Goal: Task Accomplishment & Management: Complete application form

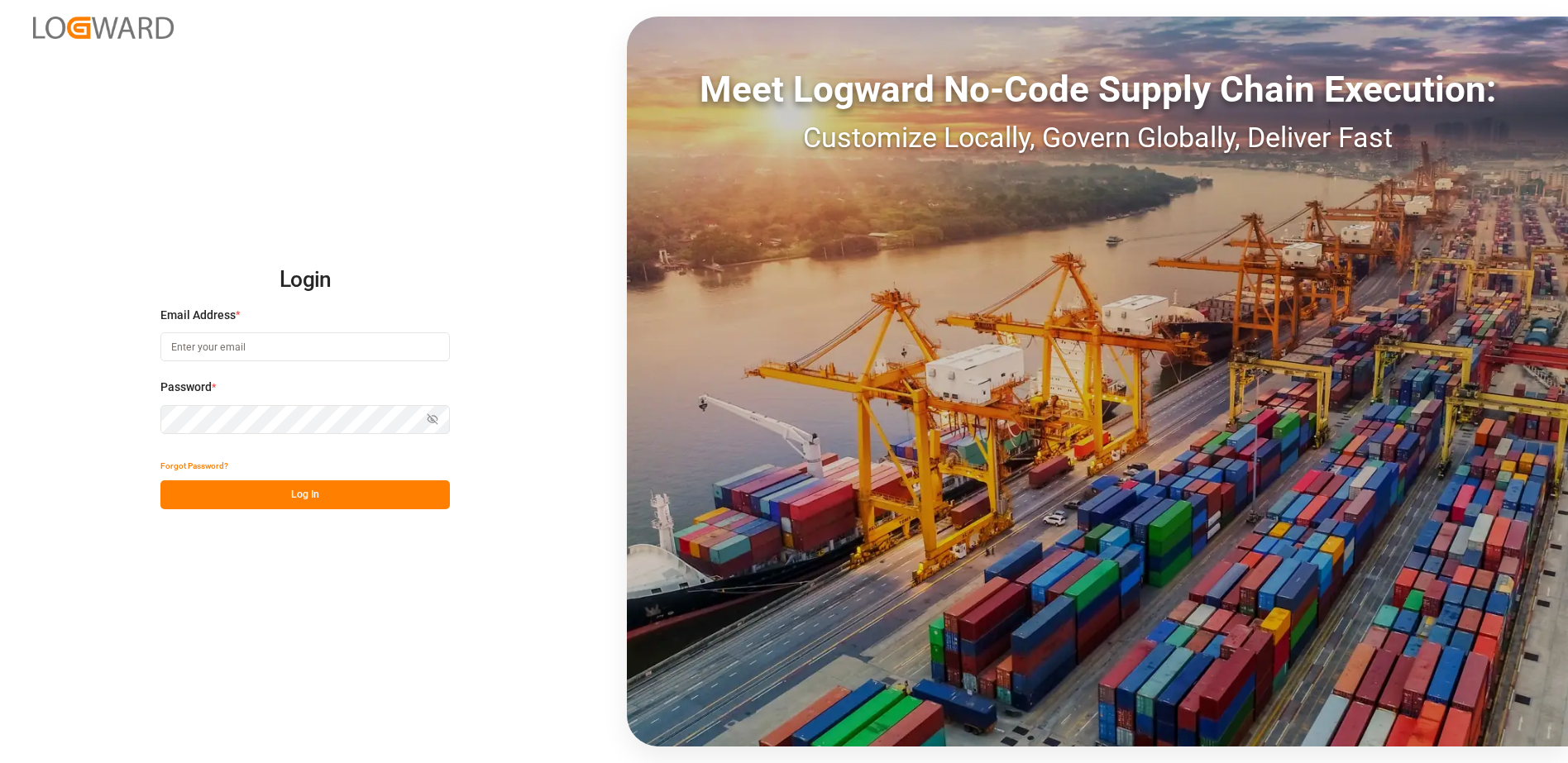
type input "[PERSON_NAME][EMAIL_ADDRESS][PERSON_NAME][DOMAIN_NAME]"
click at [431, 417] on div "Show password" at bounding box center [305, 420] width 289 height 29
click at [431, 425] on icon "button" at bounding box center [432, 419] width 11 height 11
click at [373, 496] on button "Log In" at bounding box center [305, 495] width 289 height 29
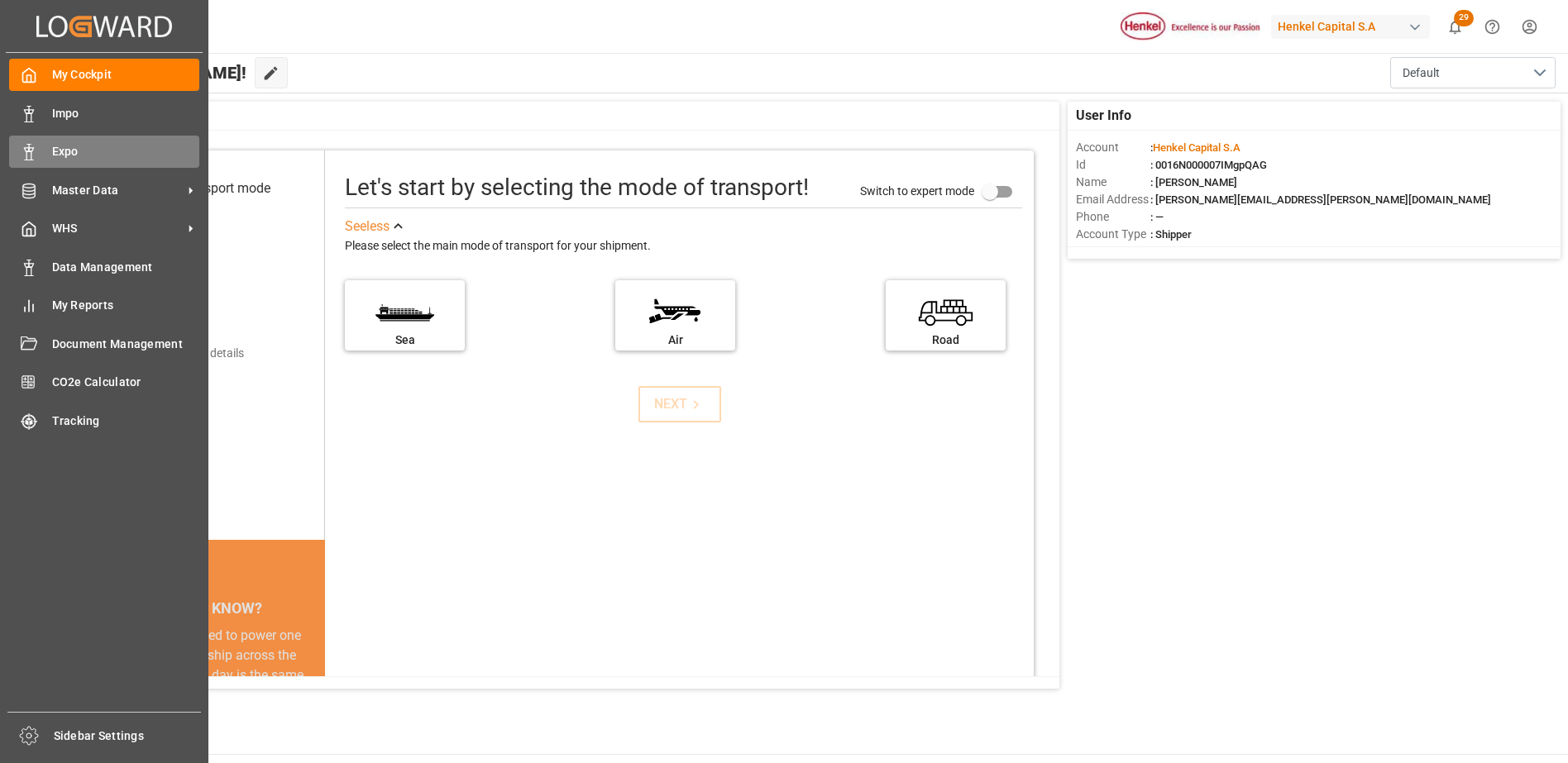
click at [29, 150] on polygon at bounding box center [32, 149] width 5 height 3
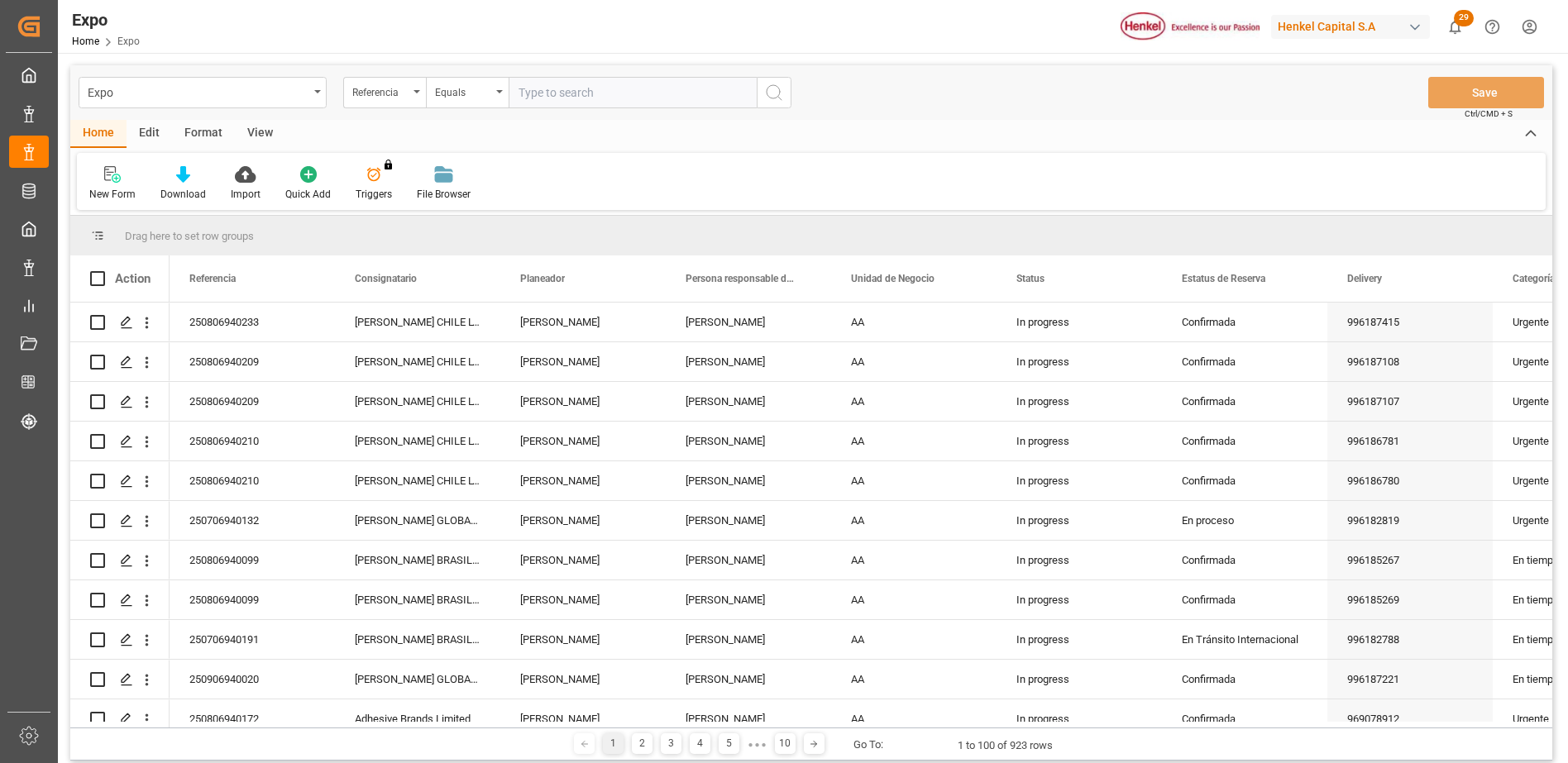
click at [706, 101] on input "text" at bounding box center [633, 93] width 248 height 32
click at [597, 97] on input "text" at bounding box center [633, 93] width 248 height 32
paste input "250806940172"
type input "250806940172"
click at [766, 94] on icon "search button" at bounding box center [773, 92] width 20 height 20
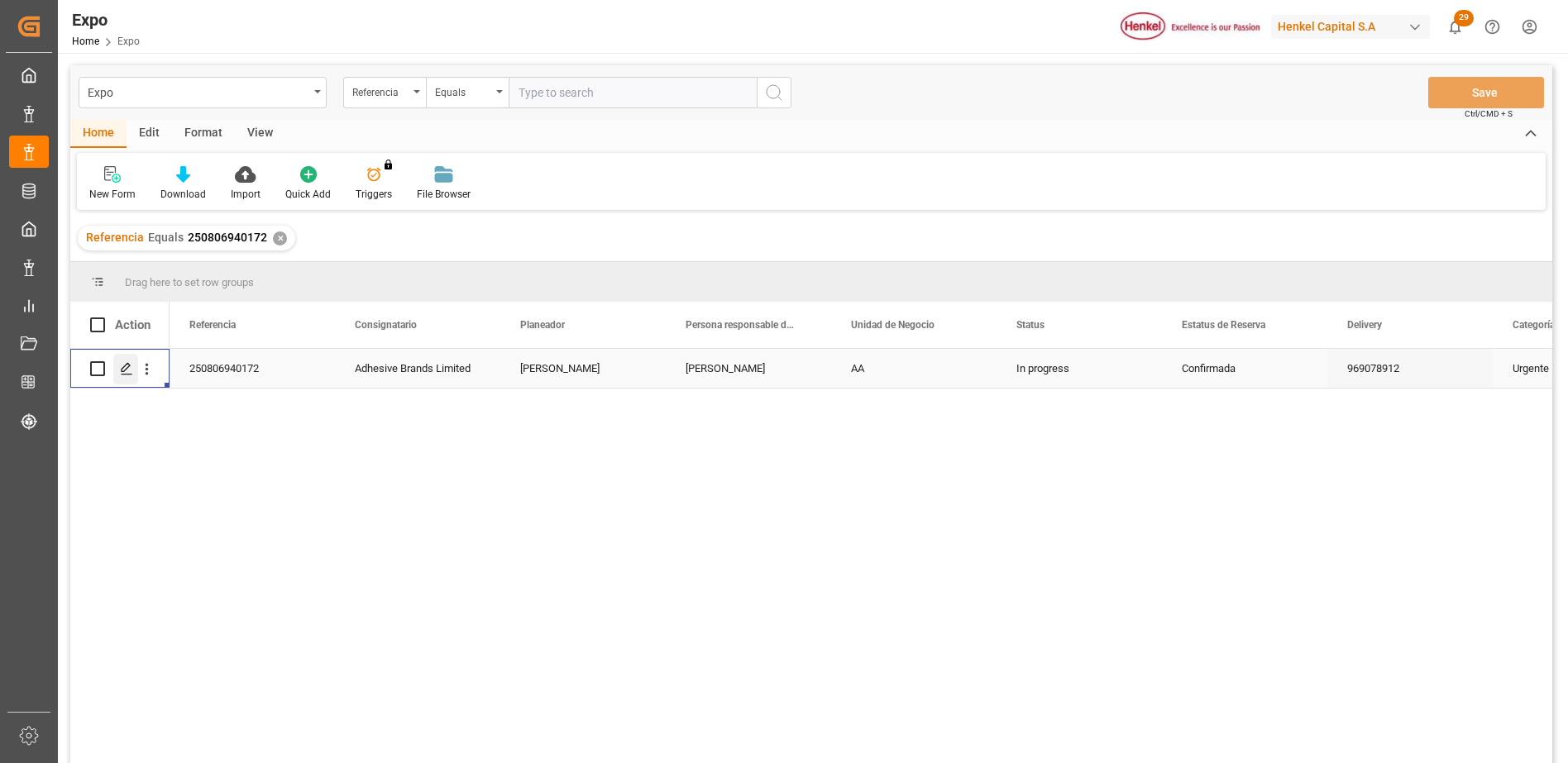
click at [125, 371] on polygon "Press SPACE to select this row." at bounding box center [126, 368] width 9 height 9
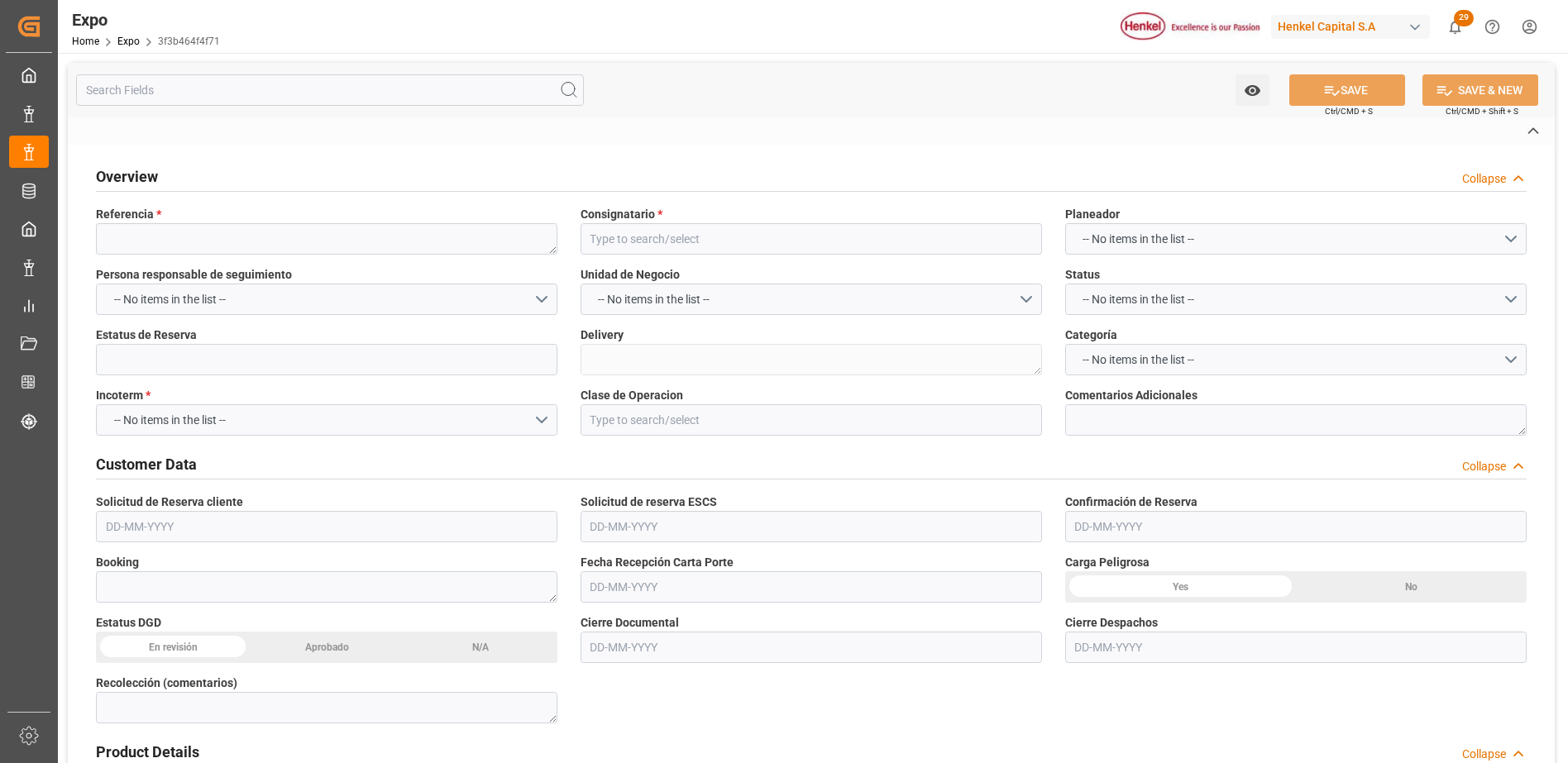
type textarea "250806940172"
type input "Adhesive Brands Limited"
type input "Confirmada"
type textarea "969078912"
type input "EX. DEFINITIVA"
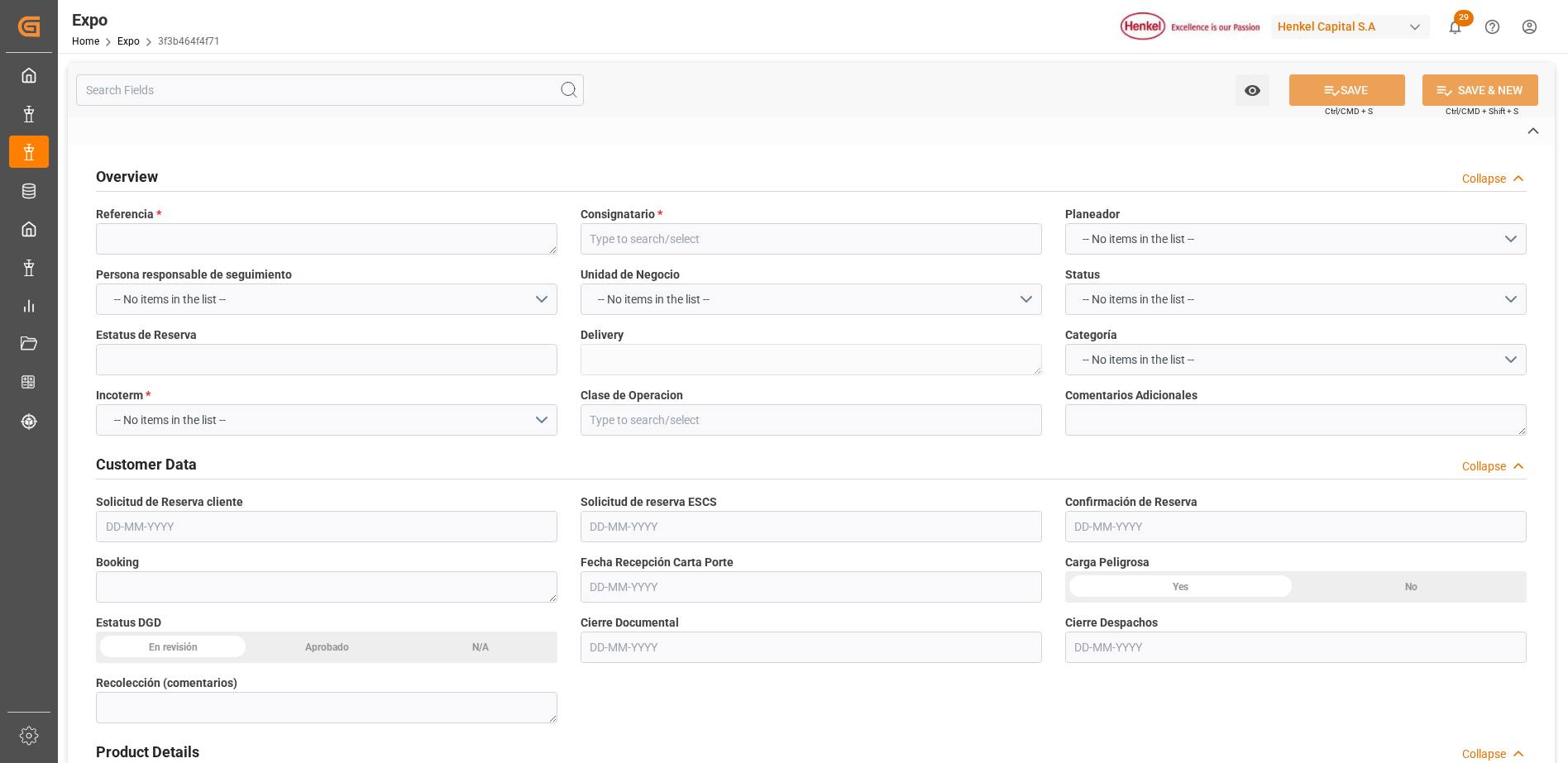
type textarea "ZIMUMEX958158"
type textarea "3"
type textarea "1133"
type textarea "A4231513484"
type textarea "TCNU4339430"
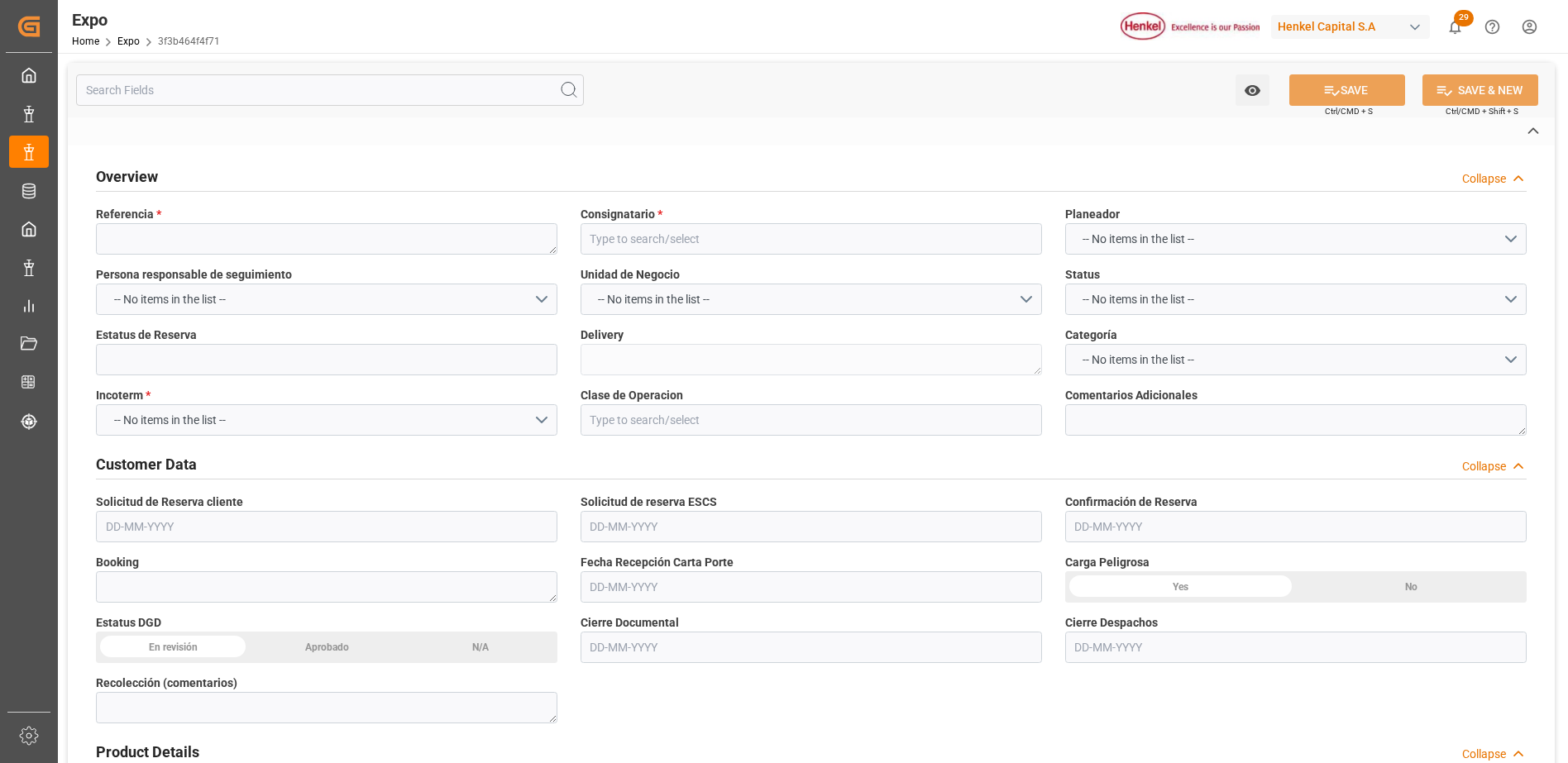
type input "Almer Tlalnepantla"
type textarea "25 43 3108 5006523"
type input "PACIFIC TRADER"
type input "[PERSON_NAME] V"
type input "Pacific Trader"
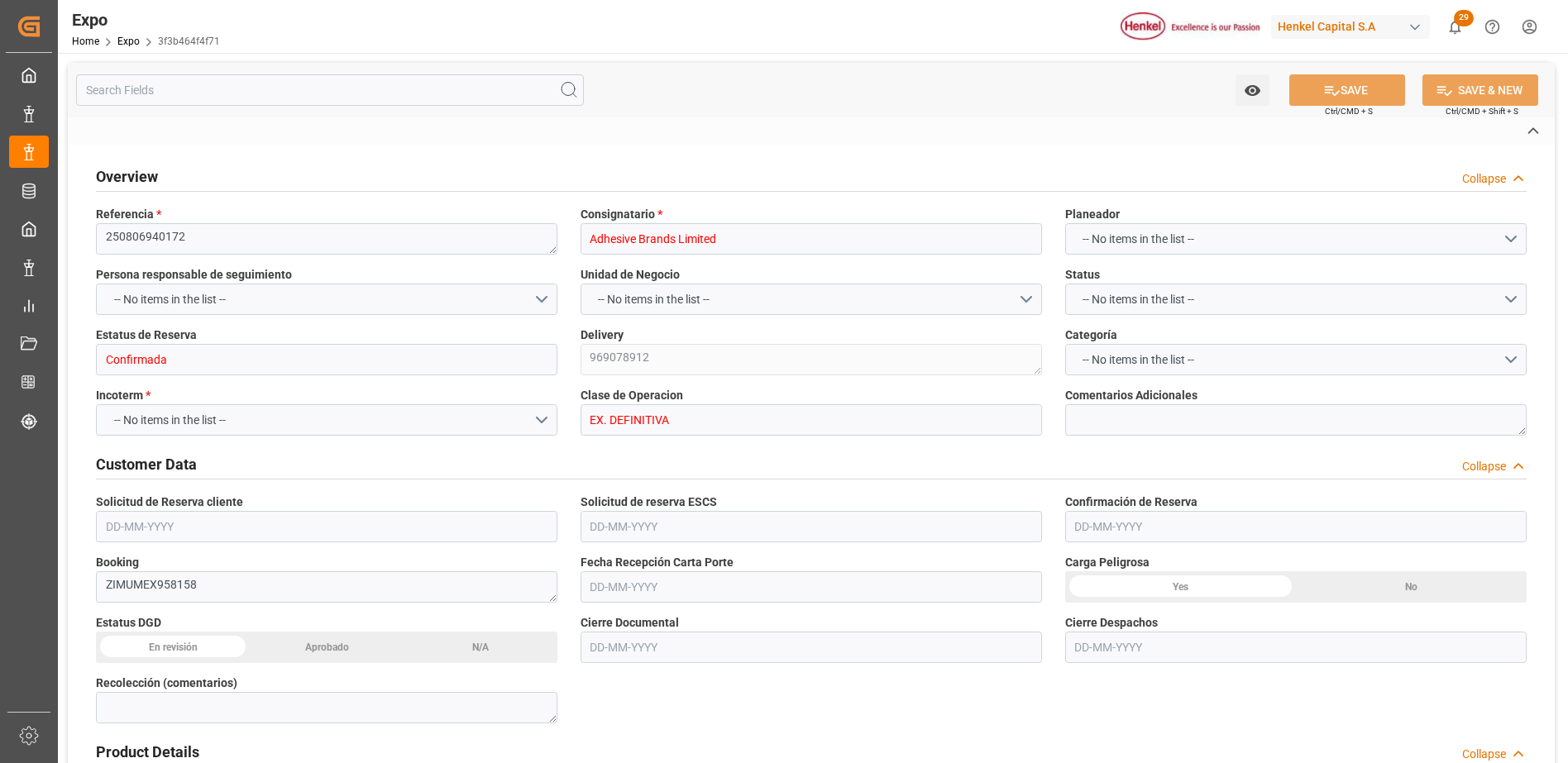
type textarea "123"
type textarea "39S"
type textarea "123E"
type input "ZIM"
type input "ZIMU"
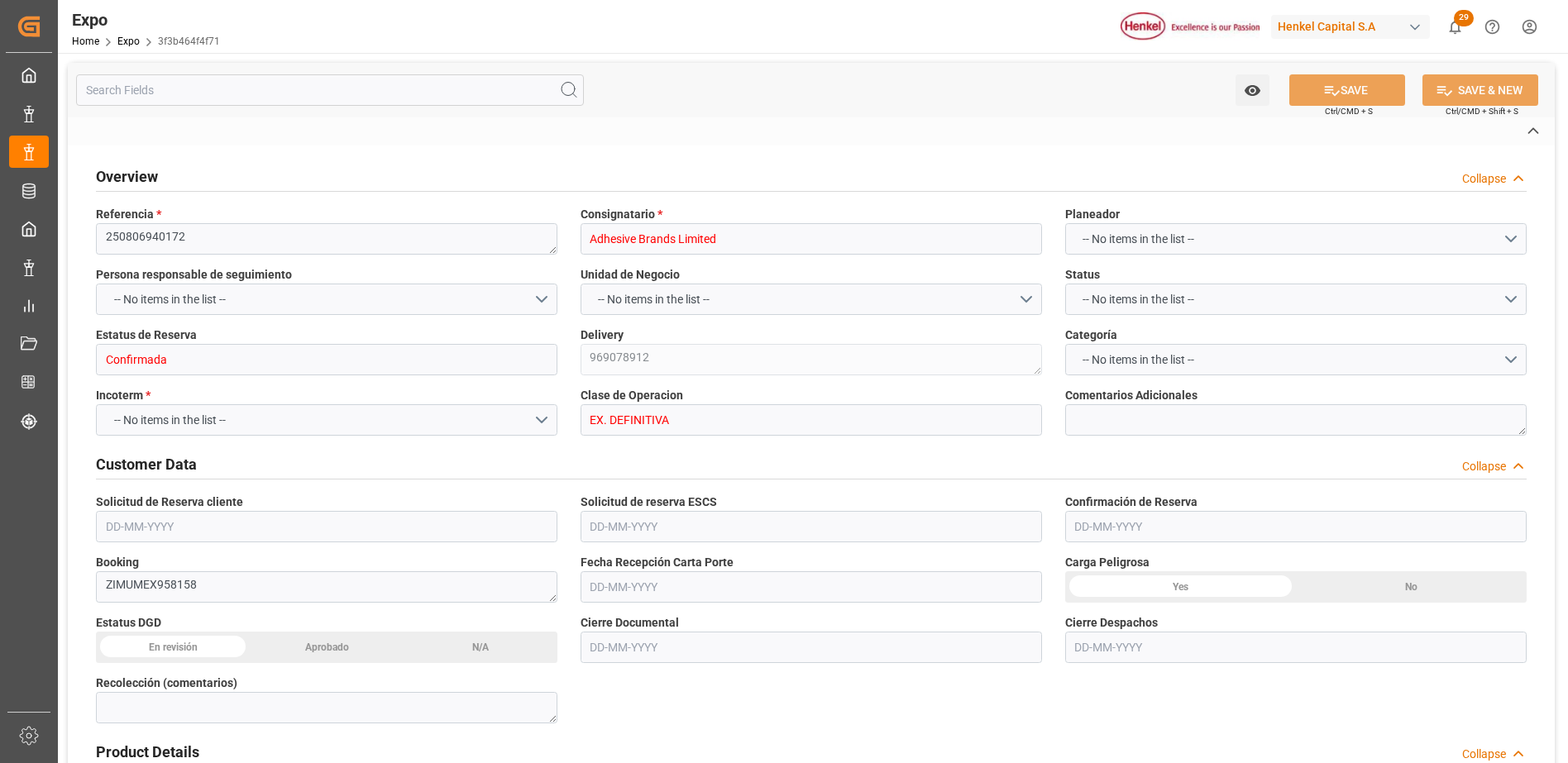
type input "[GEOGRAPHIC_DATA]"
type input "Rio Haina"
type input "COMERCIALIZADORA [PERSON_NAME] HERMANOS (CNH)"
type textarea "[PERSON_NAME] [PERSON_NAME] [PERSON_NAME]"
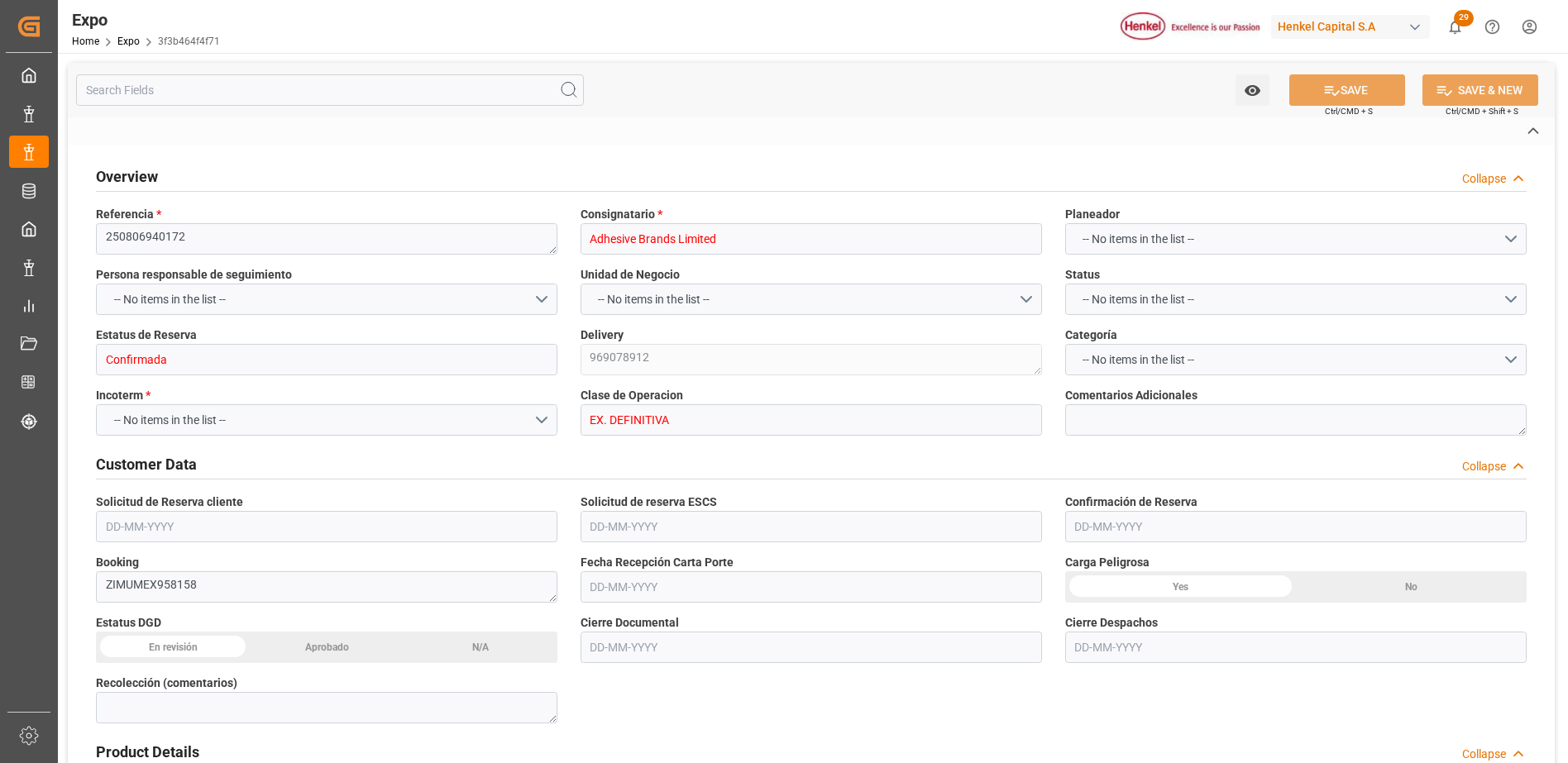
type textarea "43FA1R"
type textarea "T2401"
type textarea "[PERSON_NAME]"
type input "[GEOGRAPHIC_DATA]"
type input "MX"
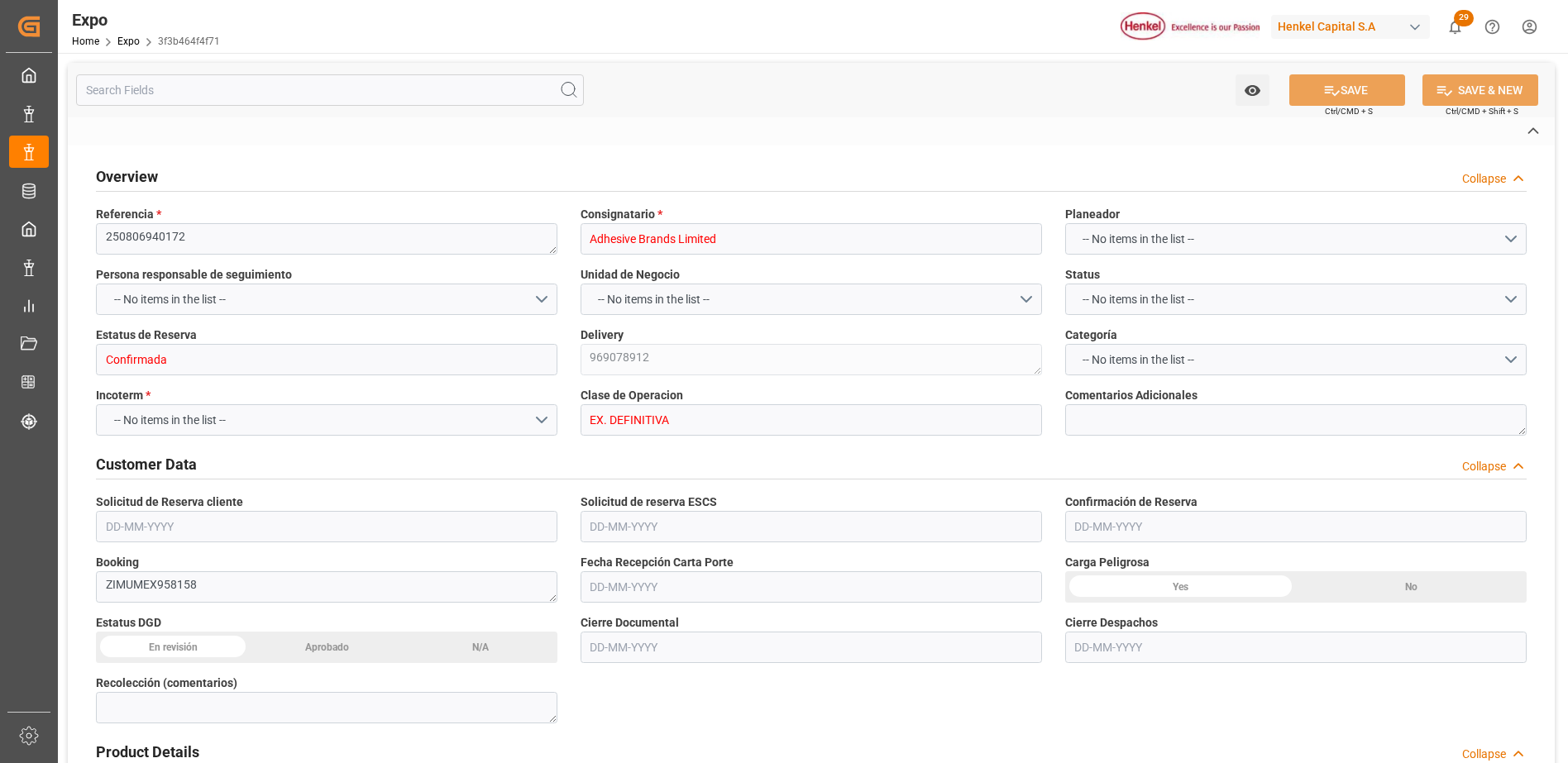
type input "TRUCK"
type input "VESSEL"
type input "PACIFIC TRADER"
type input "TRUCK"
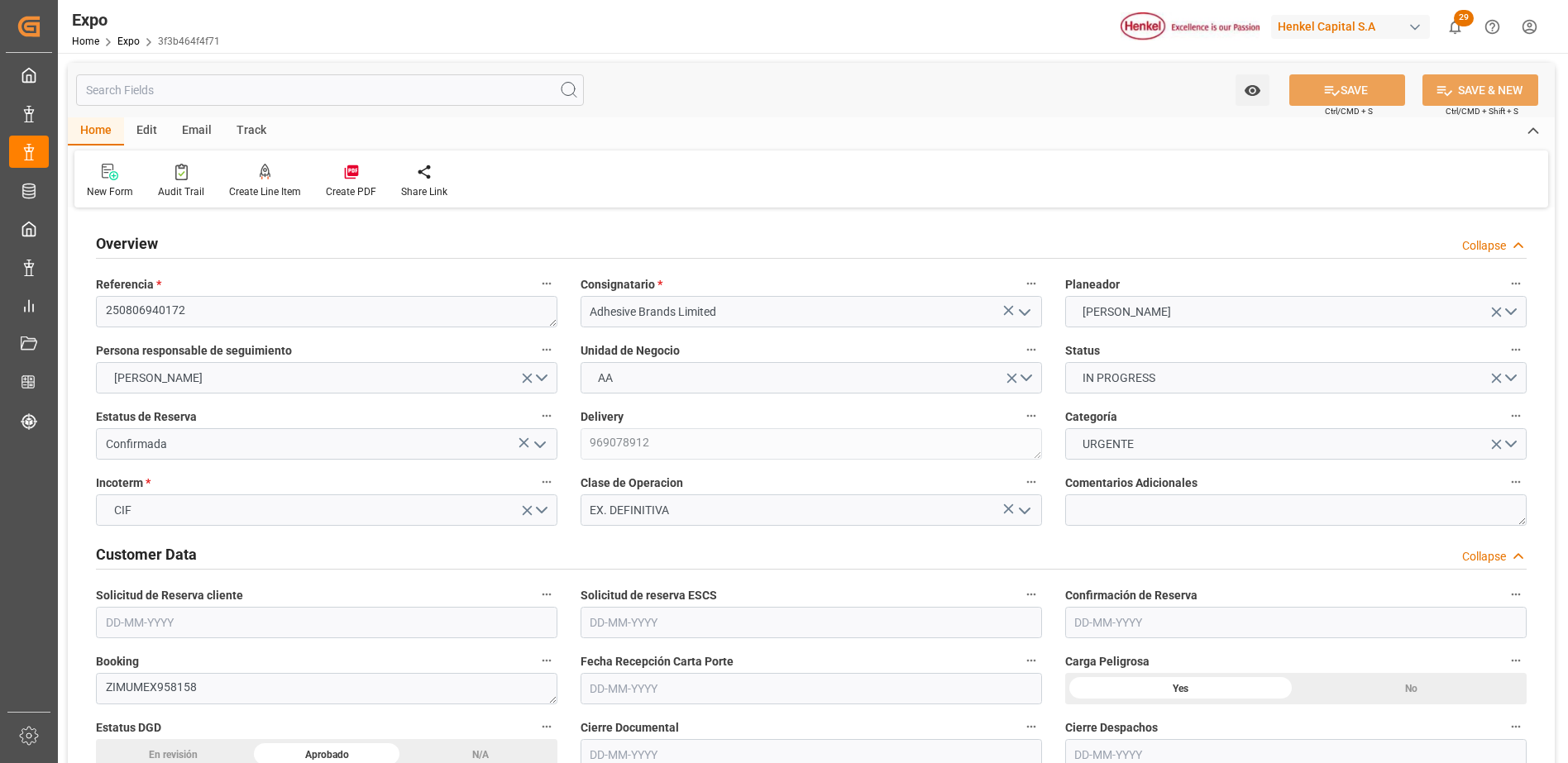
type input "11121.96"
type input "13799.499"
type input "28"
type input "9406922"
type input "9453365"
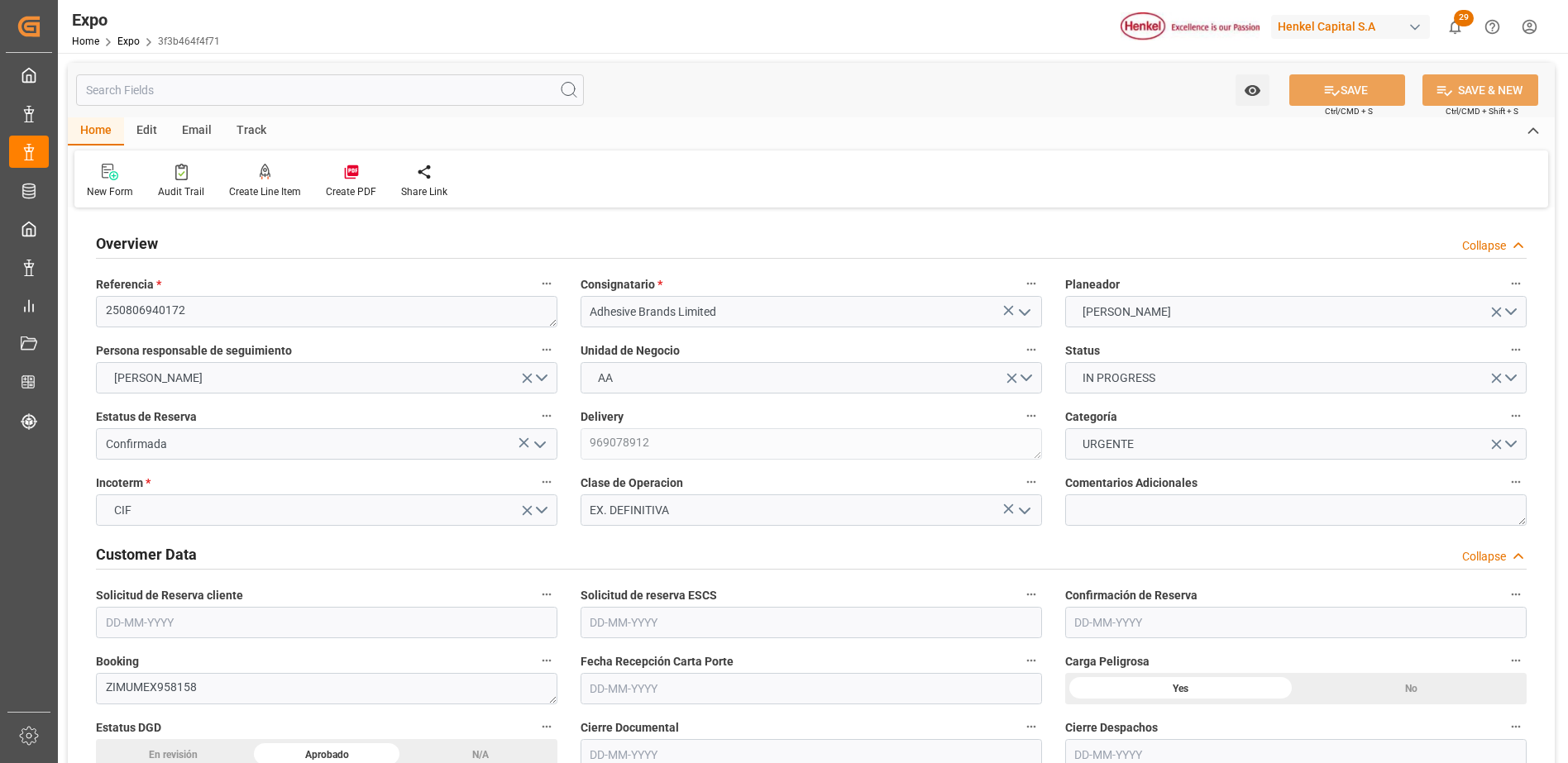
type input "9453365"
type input "MXVER"
type input "JMKIN"
type input "DOHAI"
type input "9406922"
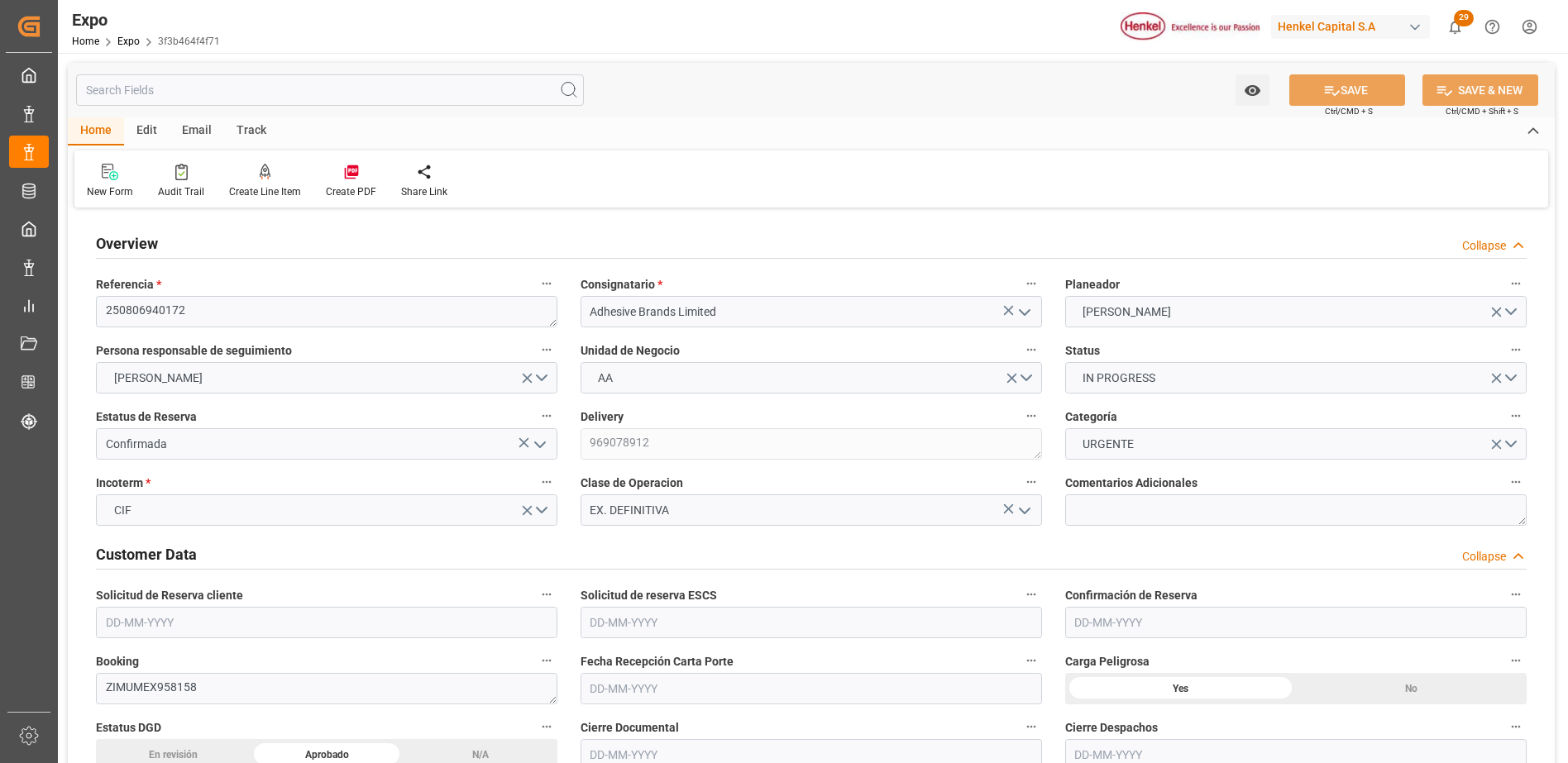
type input "[DATE]"
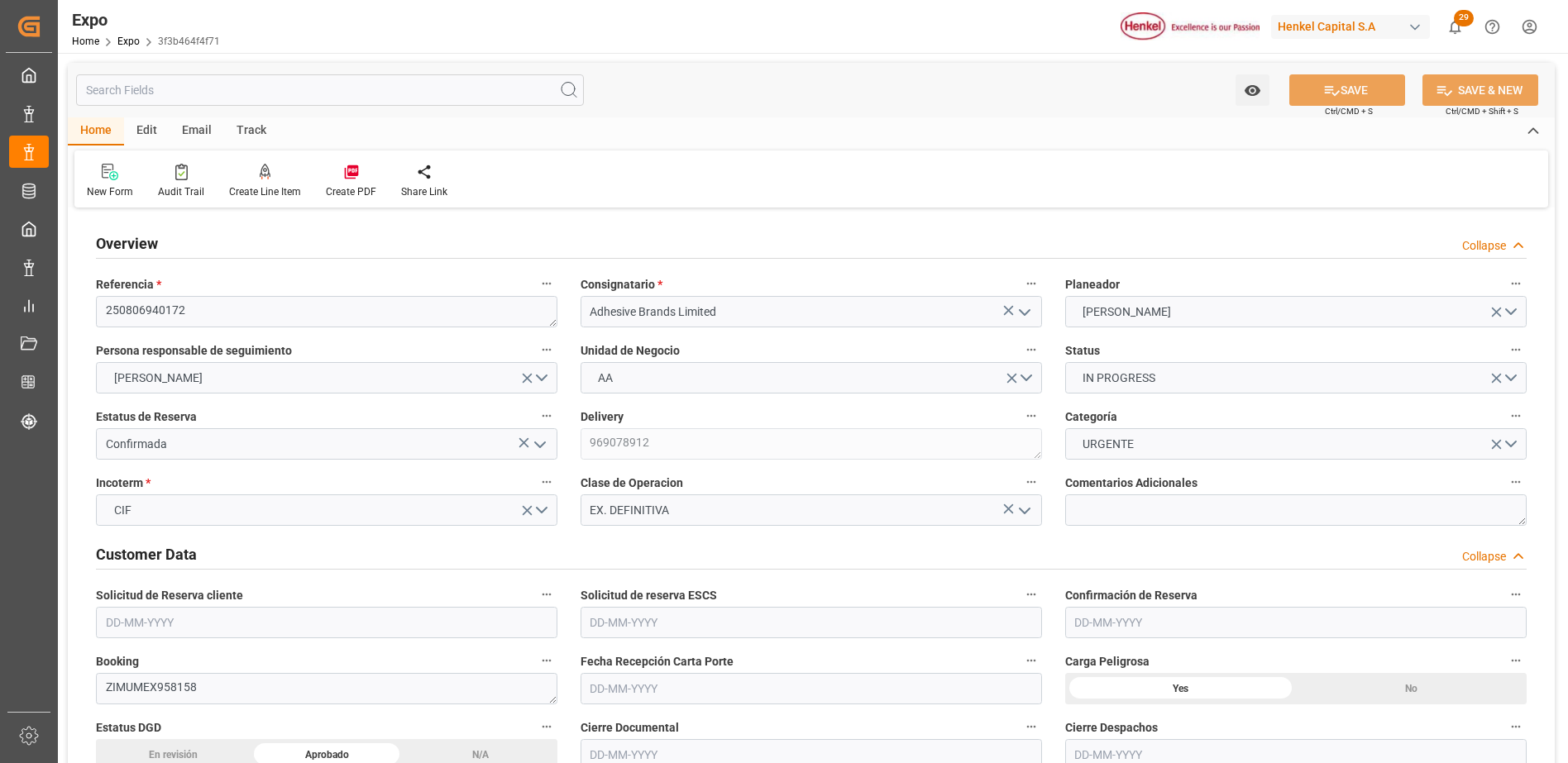
type input "[DATE]"
type input "[DATE] 00:00"
type input "[DATE]"
type input "[DATE] 08:02"
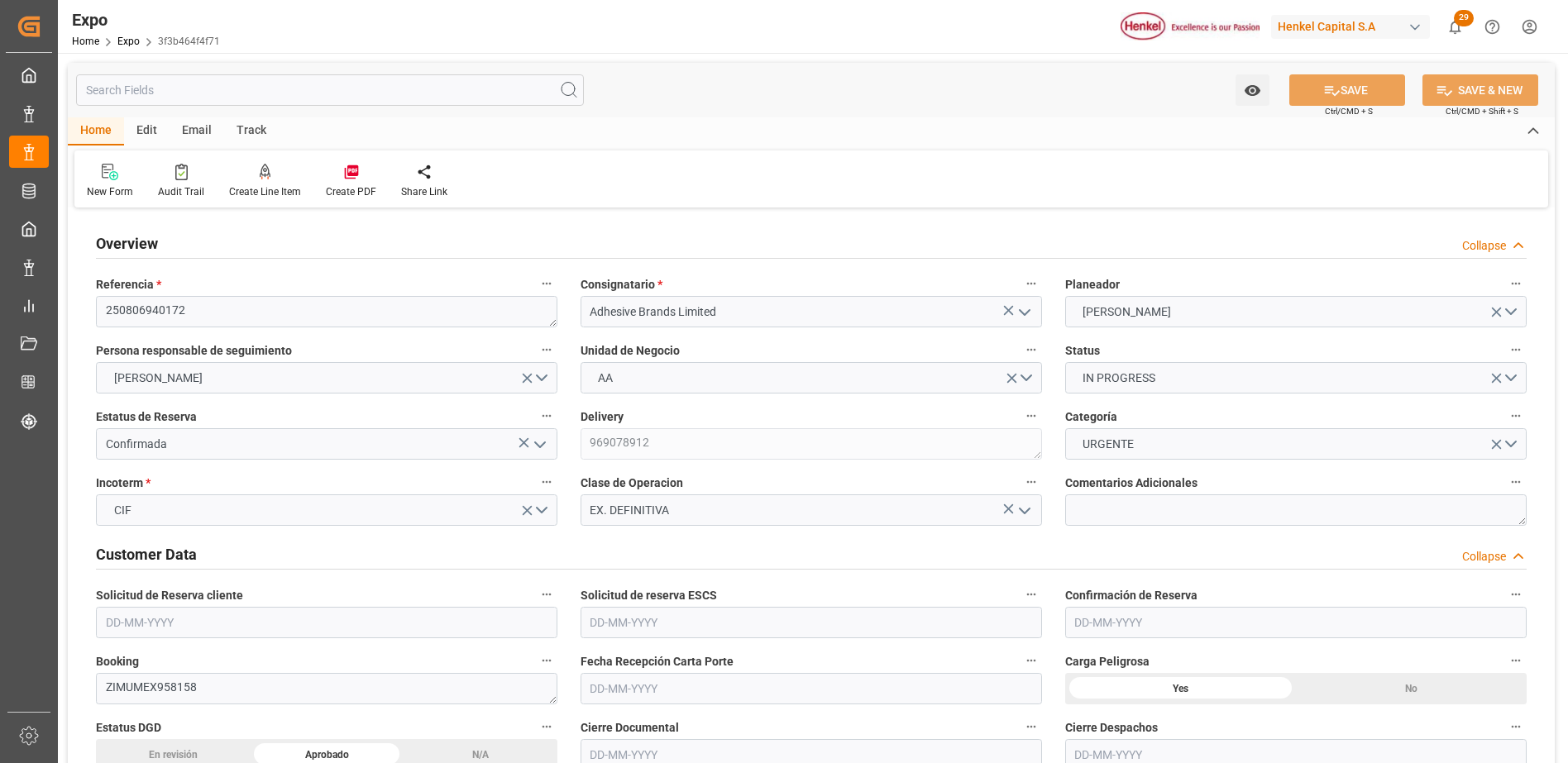
type input "[DATE]"
type input "[DATE] 05:00"
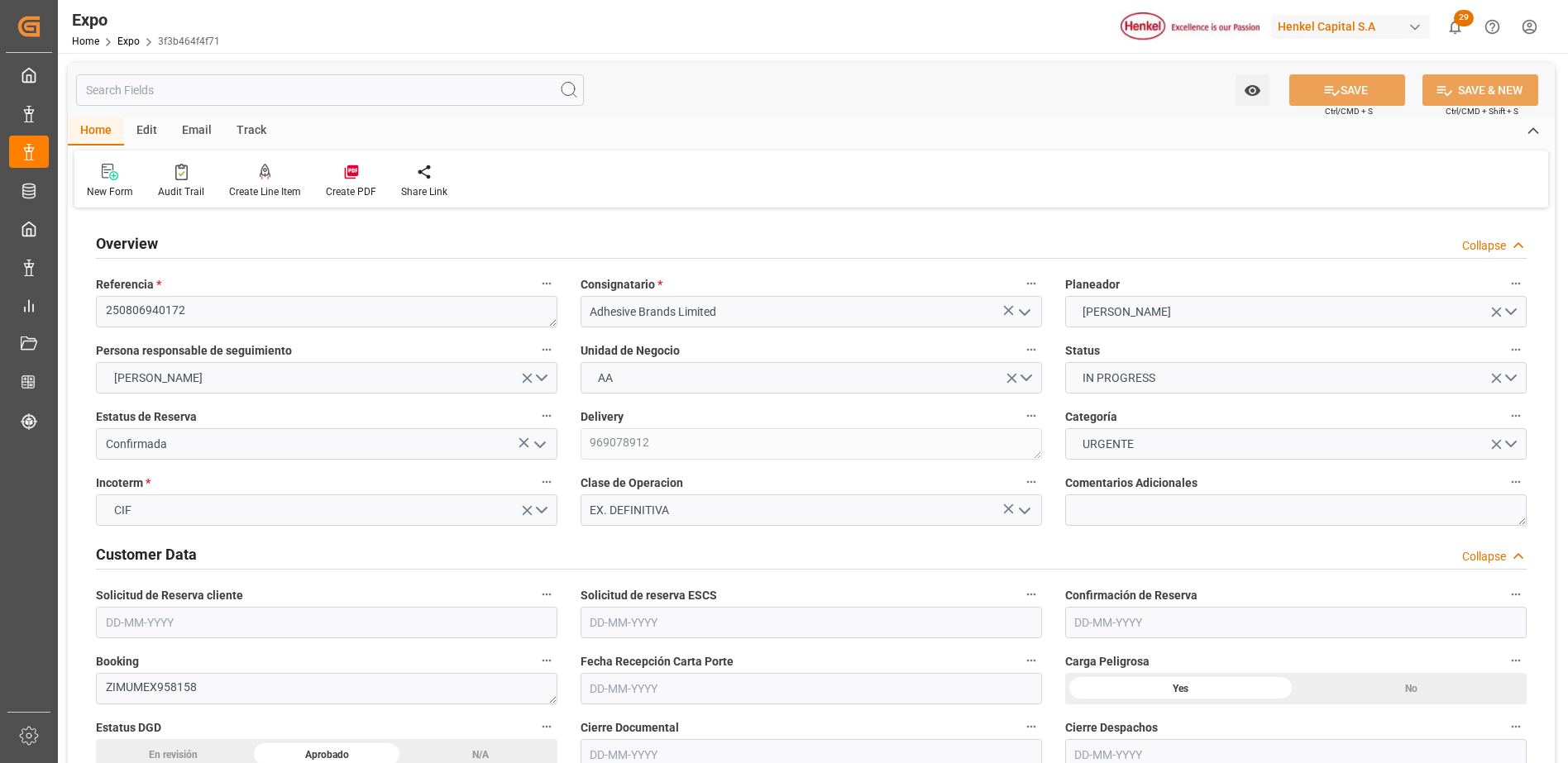
type input "[DATE] 00:00"
type input "[DATE] 19:03"
type input "[DATE] 21:00"
type input "[DATE] 00:00"
type input "[DATE] 08:13"
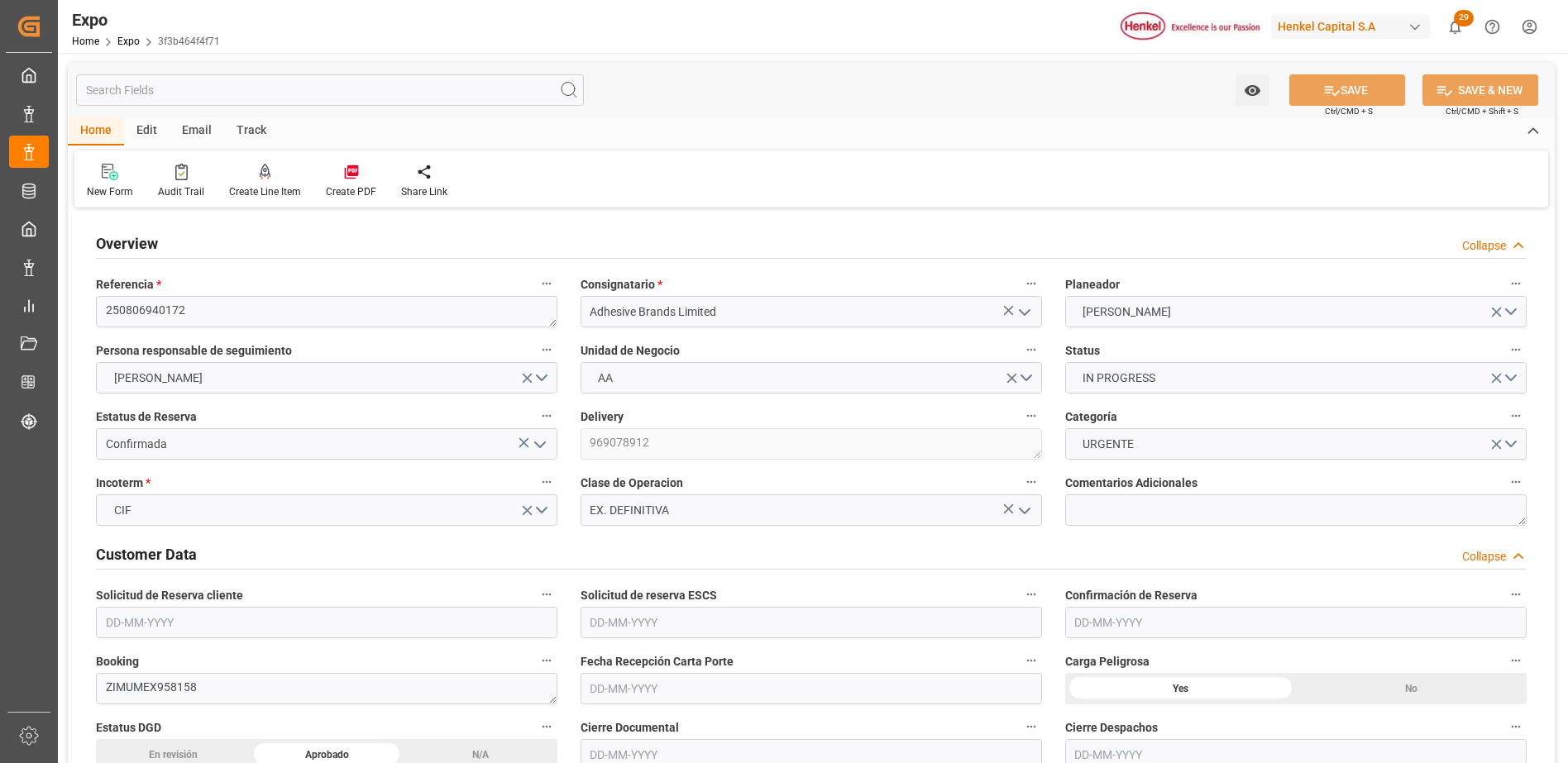
type input "[DATE] 10:42"
type input "[DATE] 21:34"
type input "[DATE] 05:00"
type input "[DATE] 02:37"
type input "[DATE] 21:00"
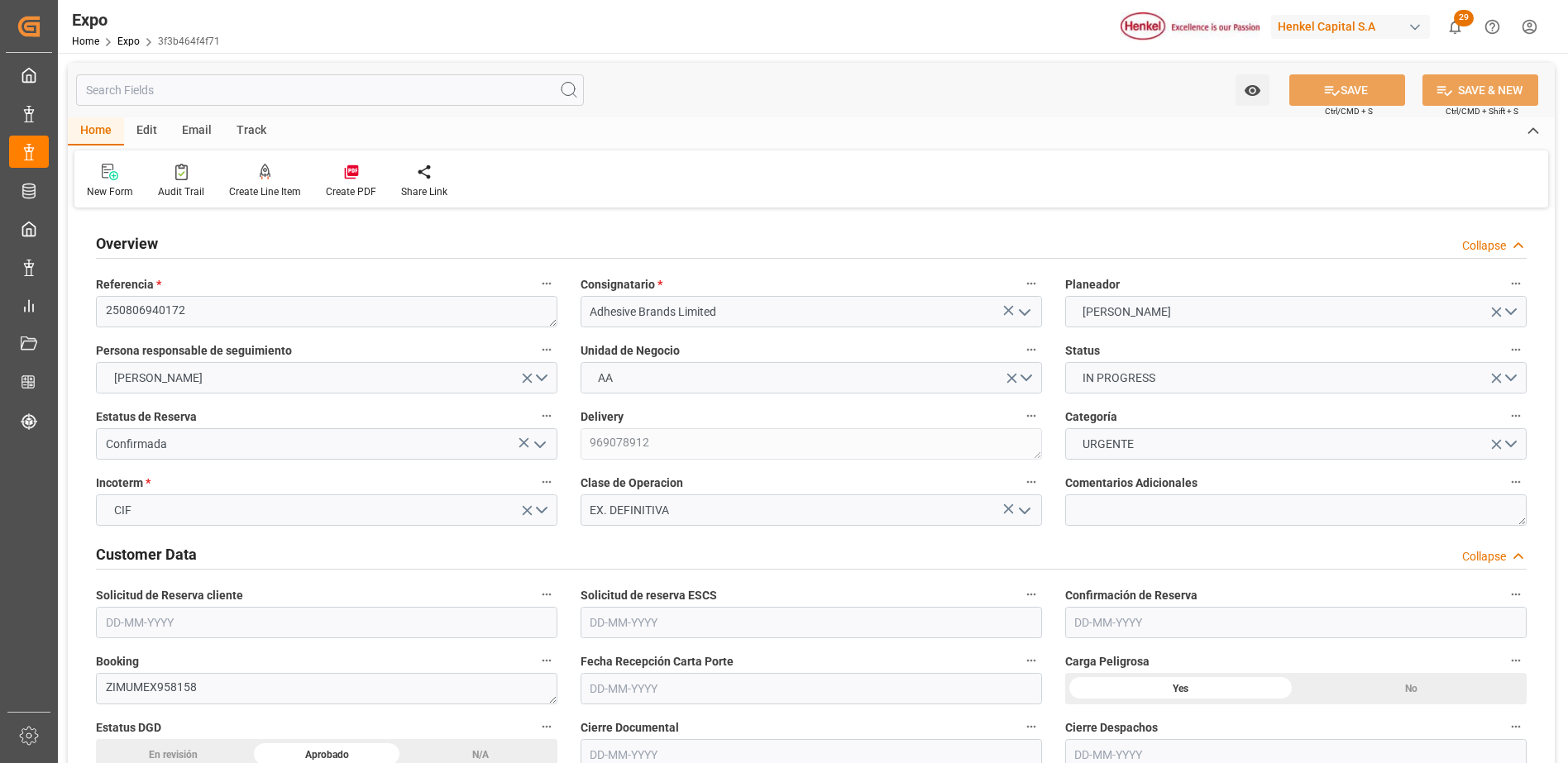
type input "[DATE] 06:04"
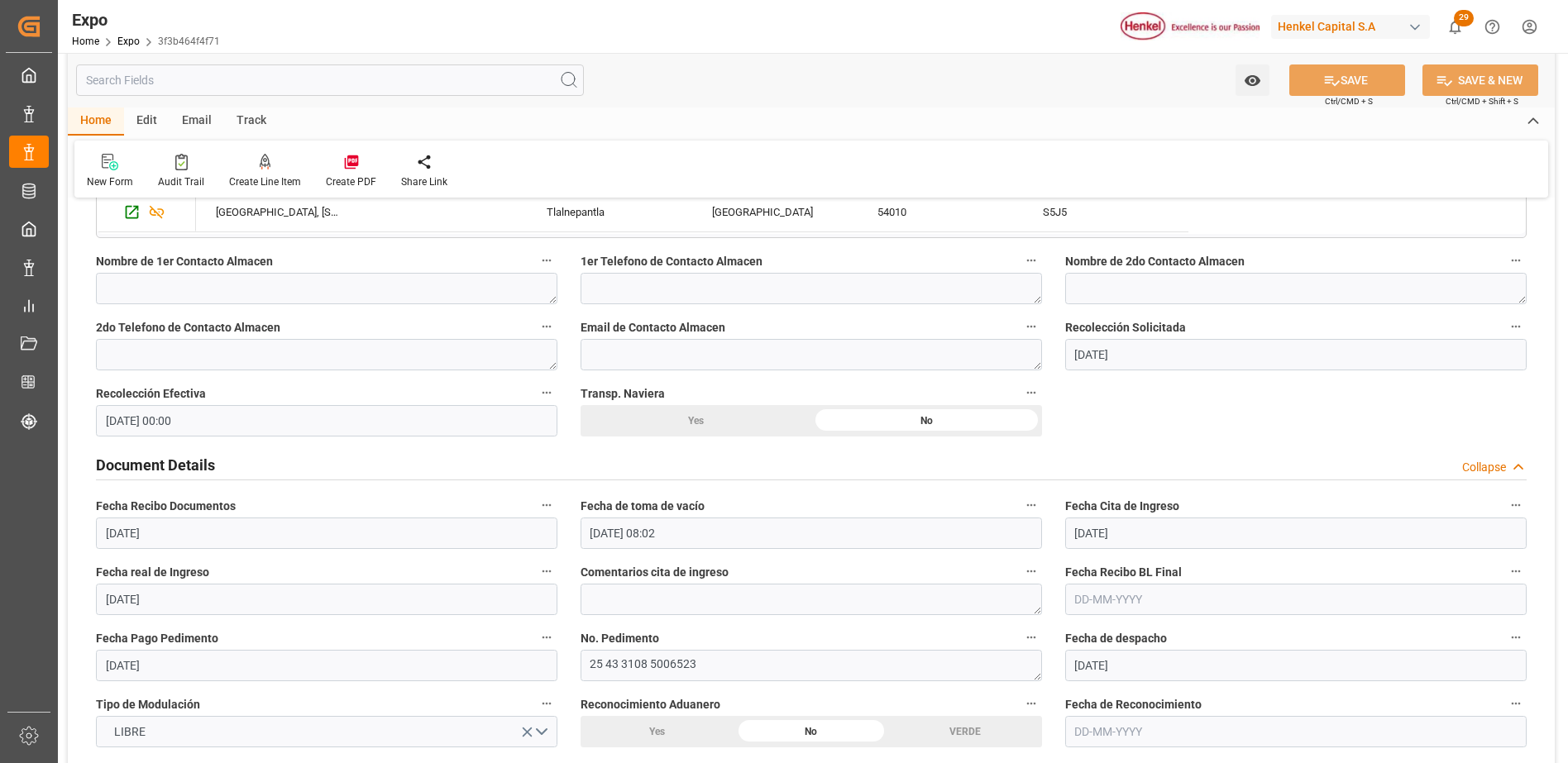
scroll to position [1654, 0]
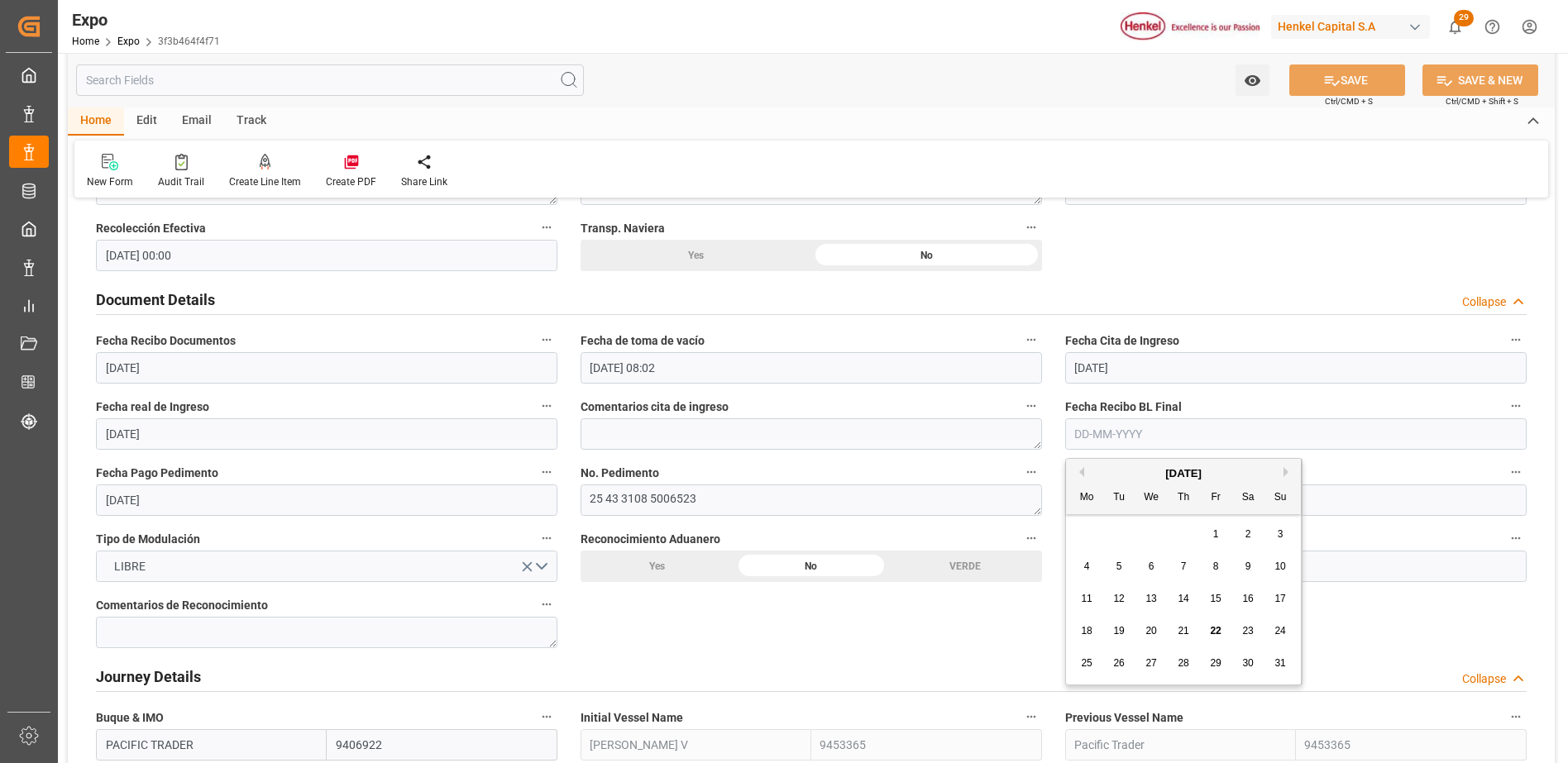
click at [1095, 427] on input "text" at bounding box center [1296, 434] width 462 height 32
click at [1212, 633] on span "22" at bounding box center [1215, 630] width 11 height 11
type input "[DATE]"
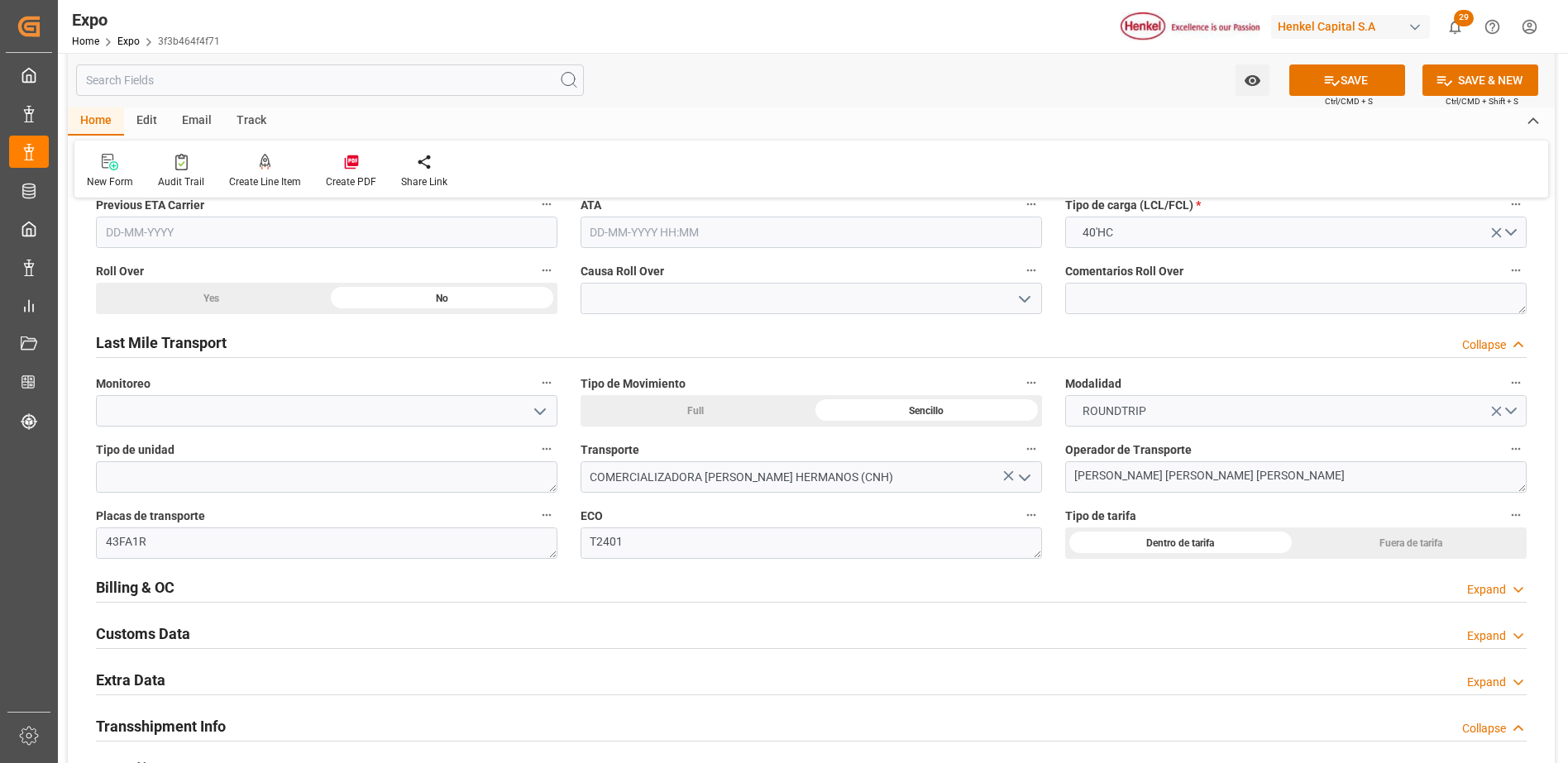
scroll to position [2729, 0]
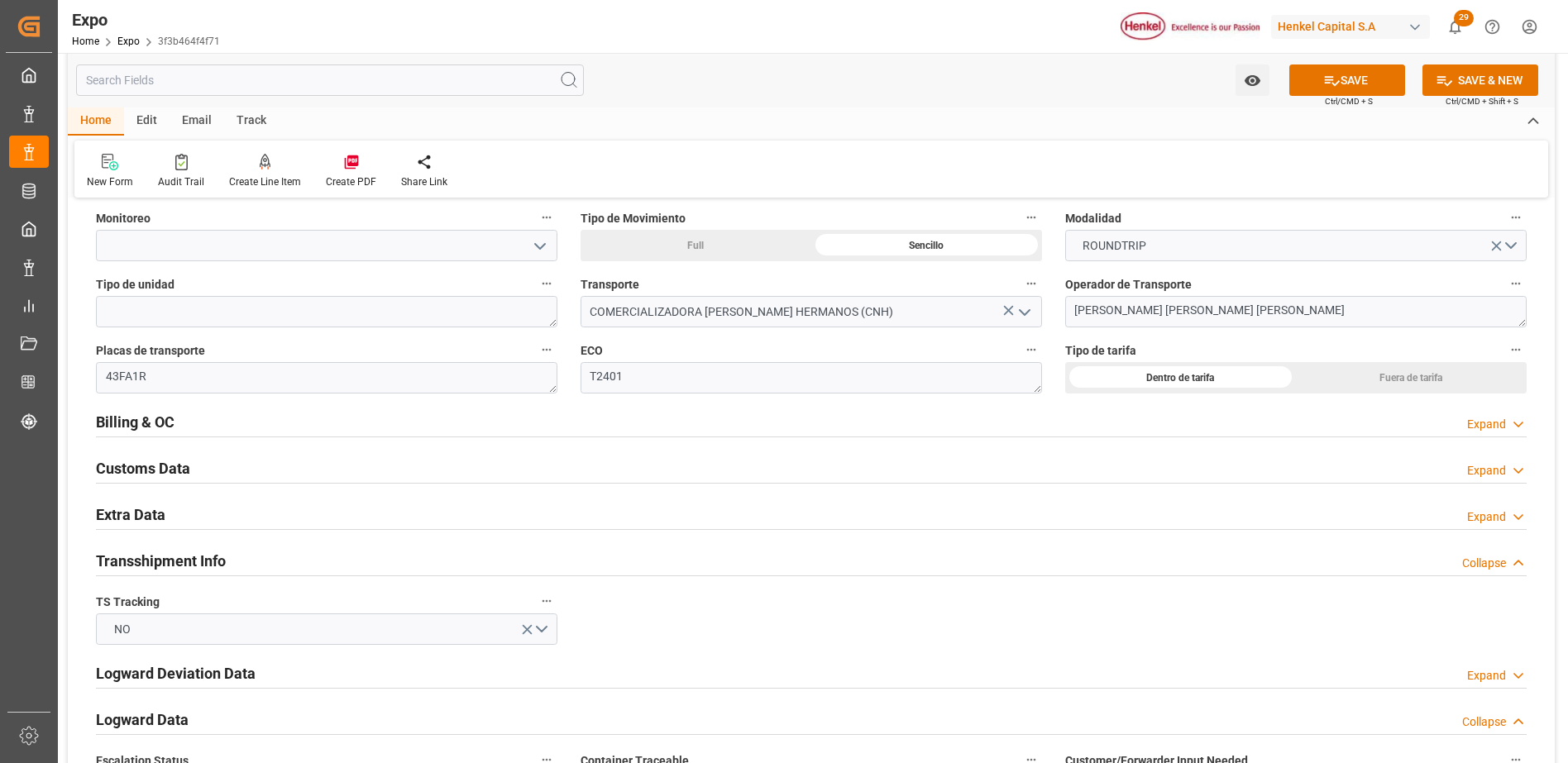
click at [1517, 427] on icon at bounding box center [1517, 425] width 16 height 17
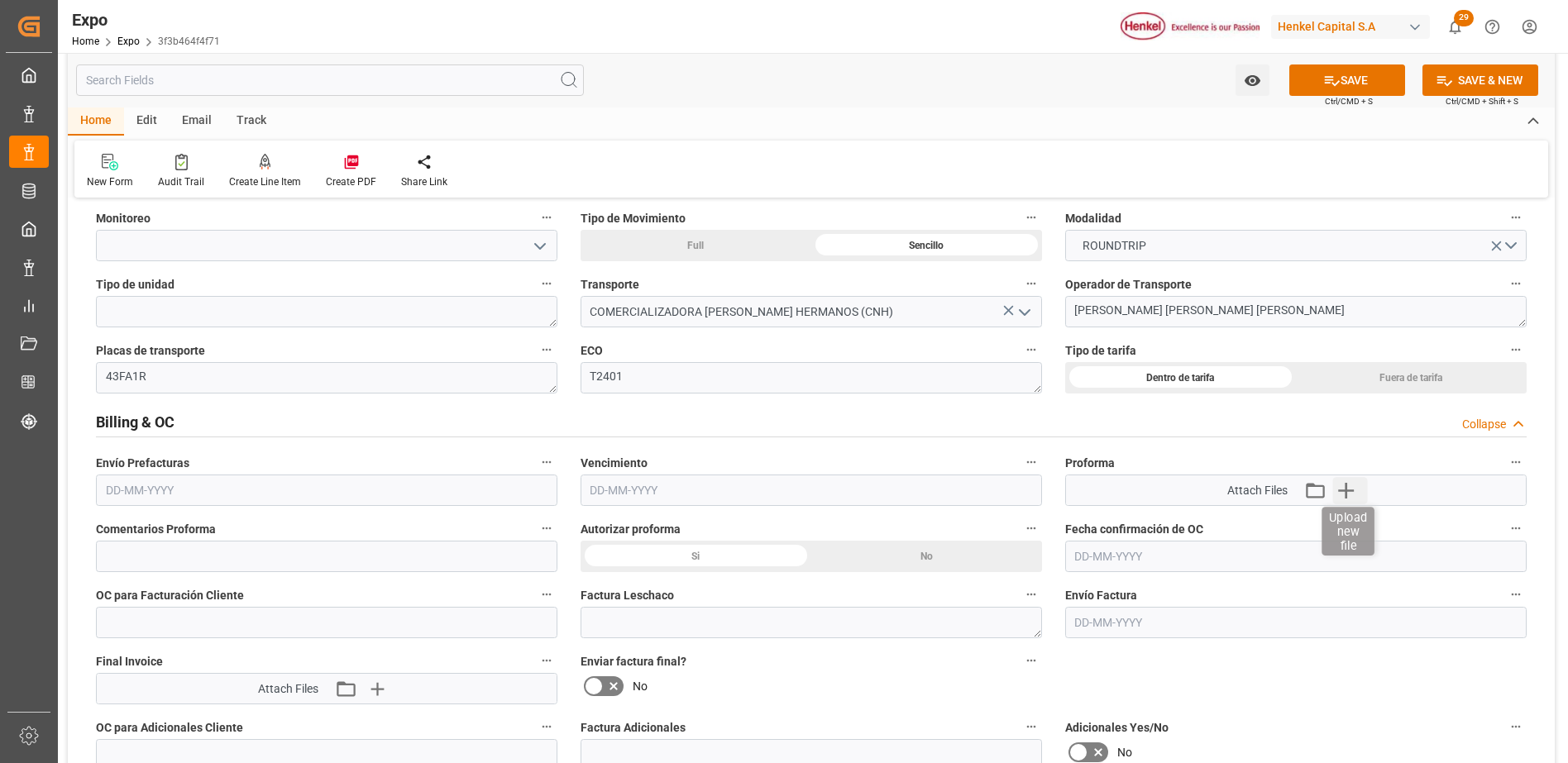
click at [1352, 497] on icon "button" at bounding box center [1345, 490] width 27 height 27
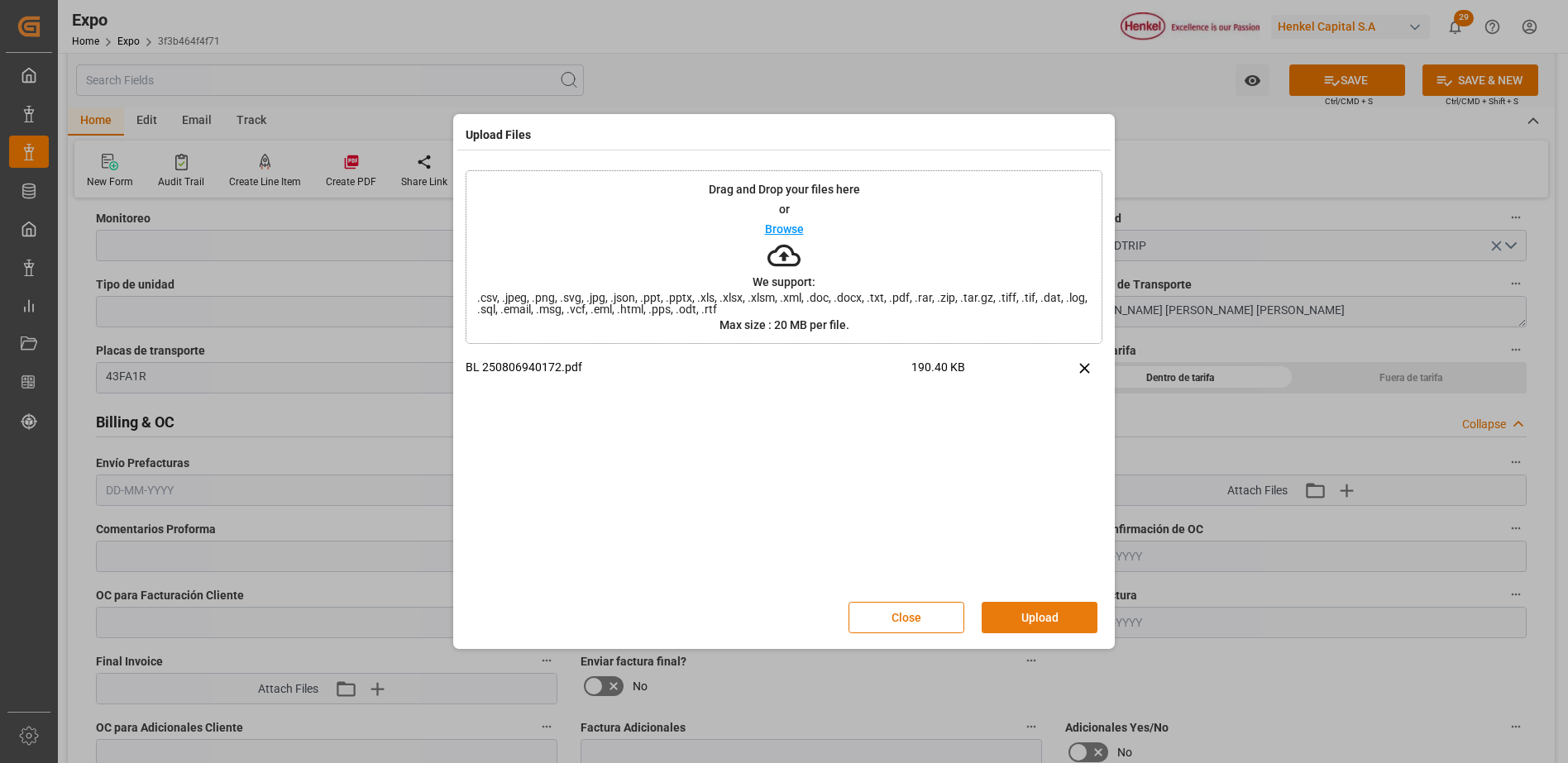
click at [1032, 625] on button "Upload" at bounding box center [1039, 617] width 116 height 32
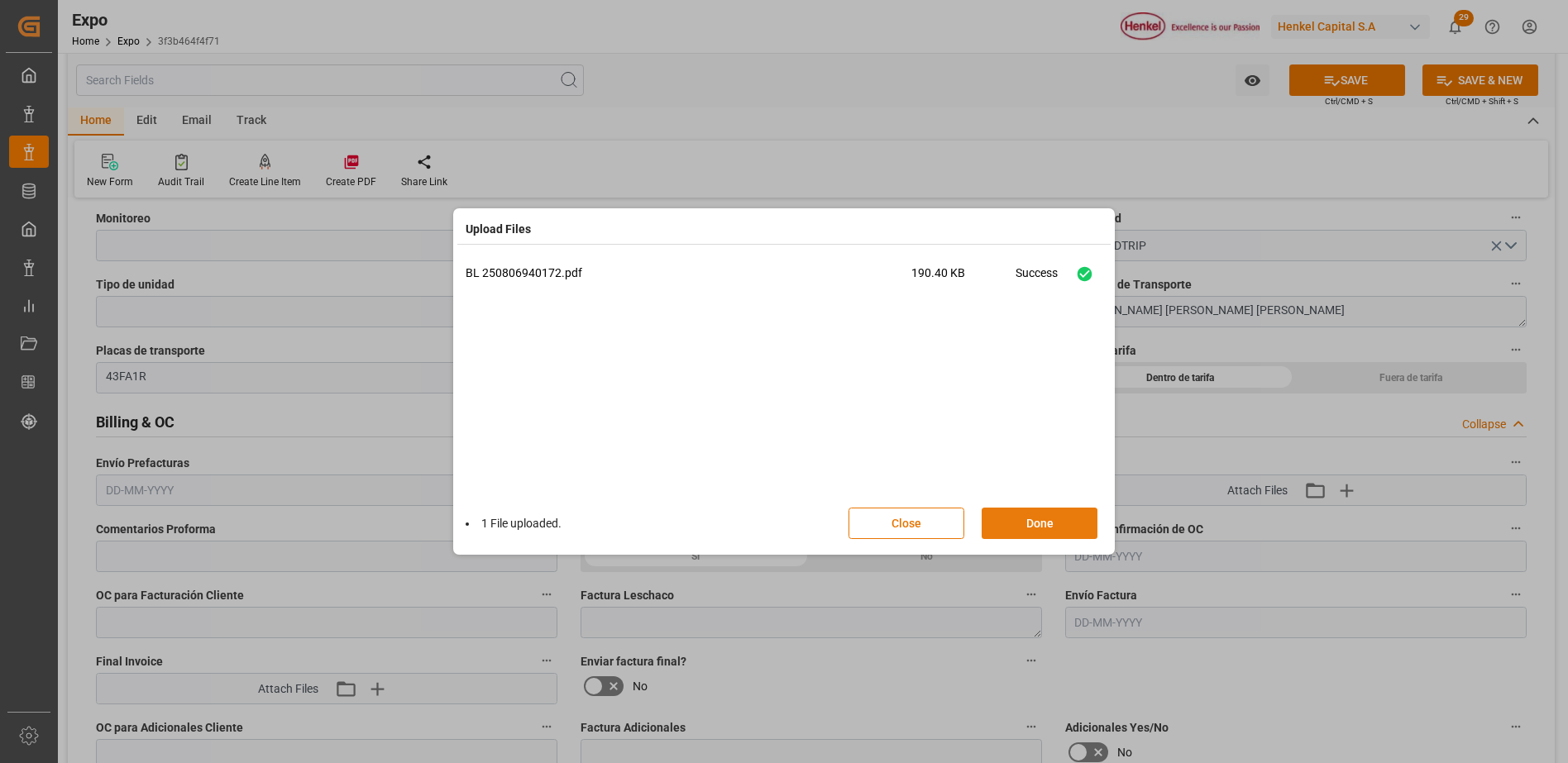
click at [1057, 524] on button "Done" at bounding box center [1039, 524] width 116 height 32
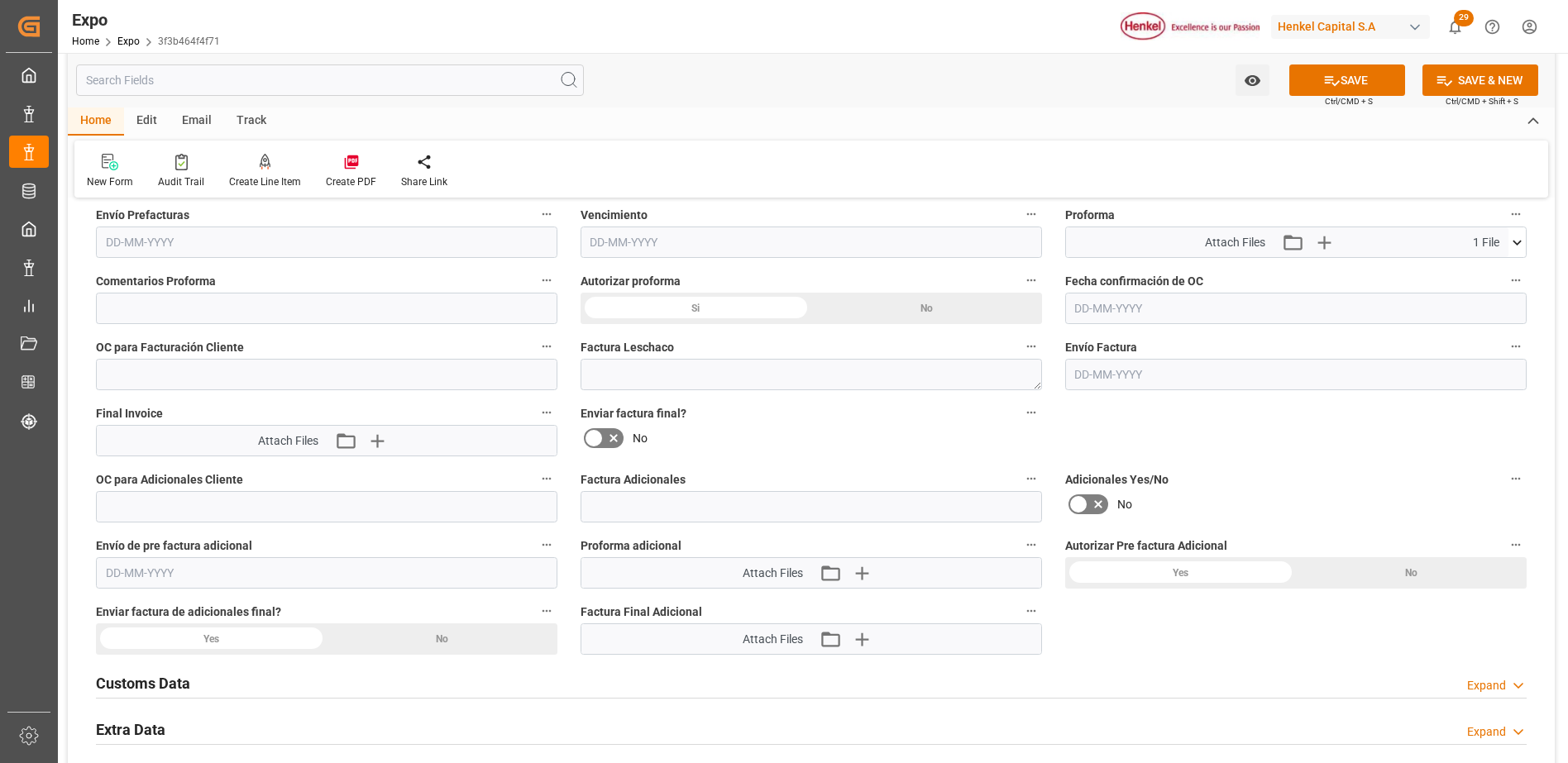
scroll to position [3143, 0]
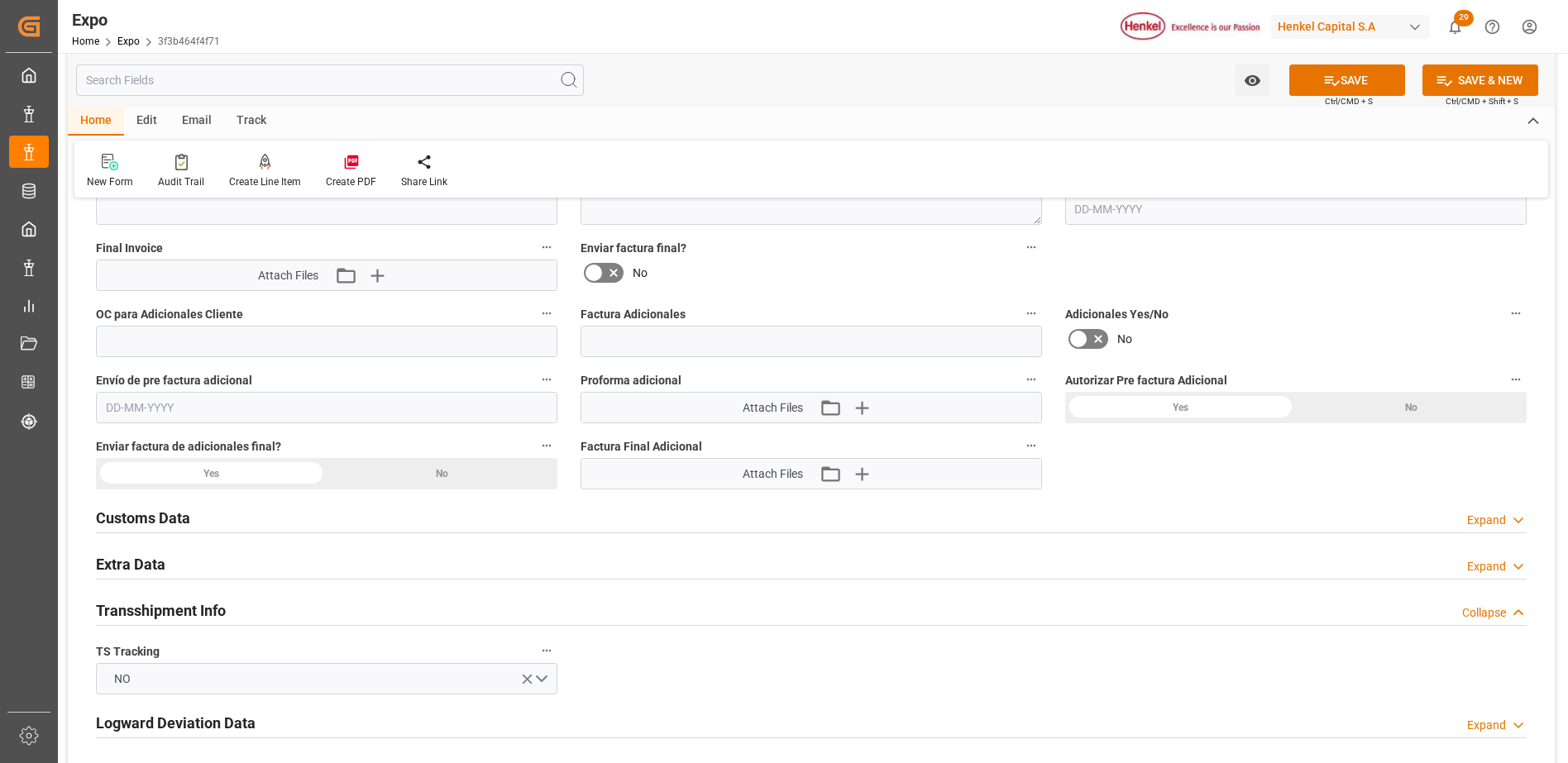
click at [1470, 572] on div "Expand" at bounding box center [1486, 566] width 39 height 17
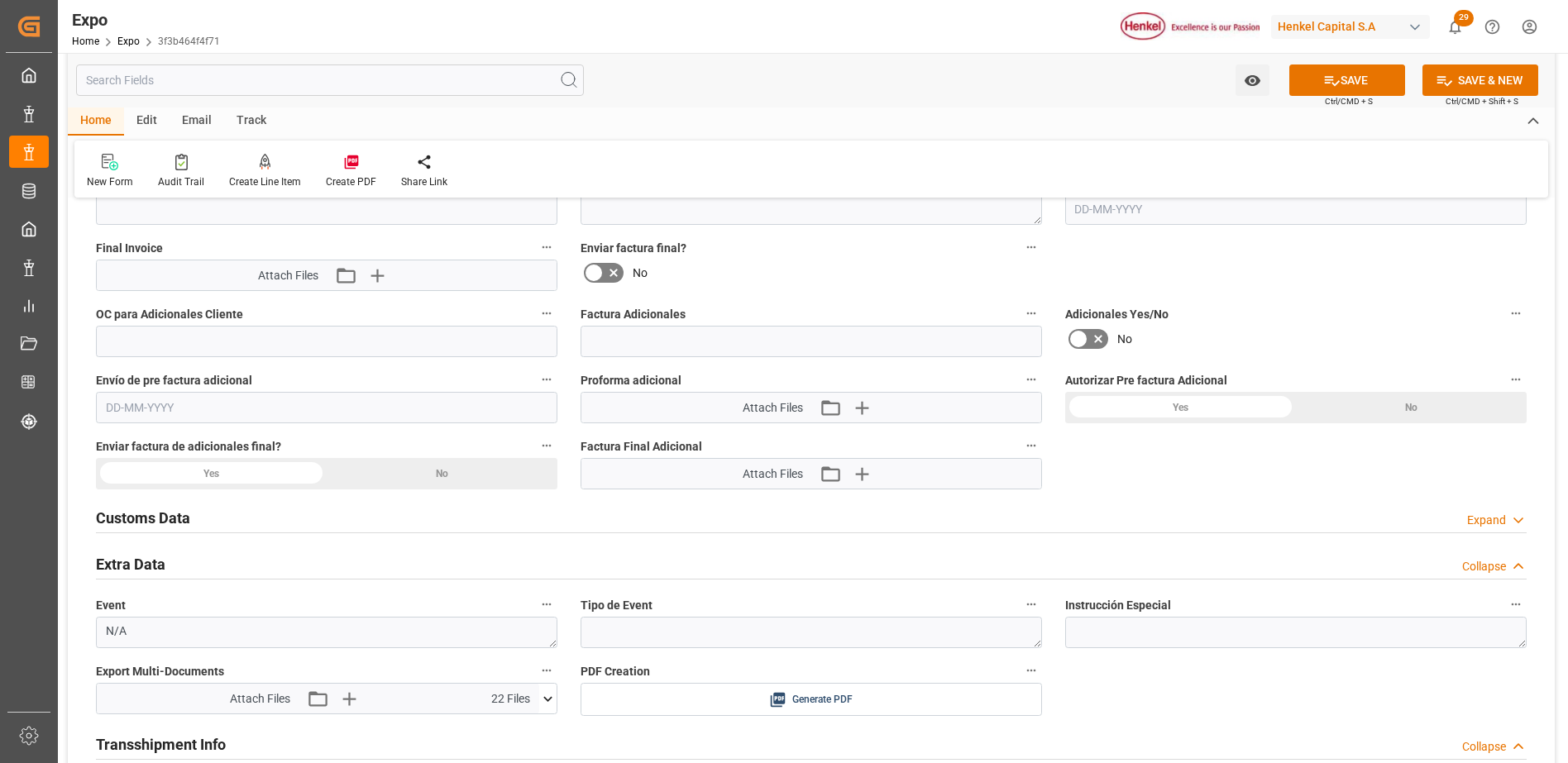
scroll to position [3308, 0]
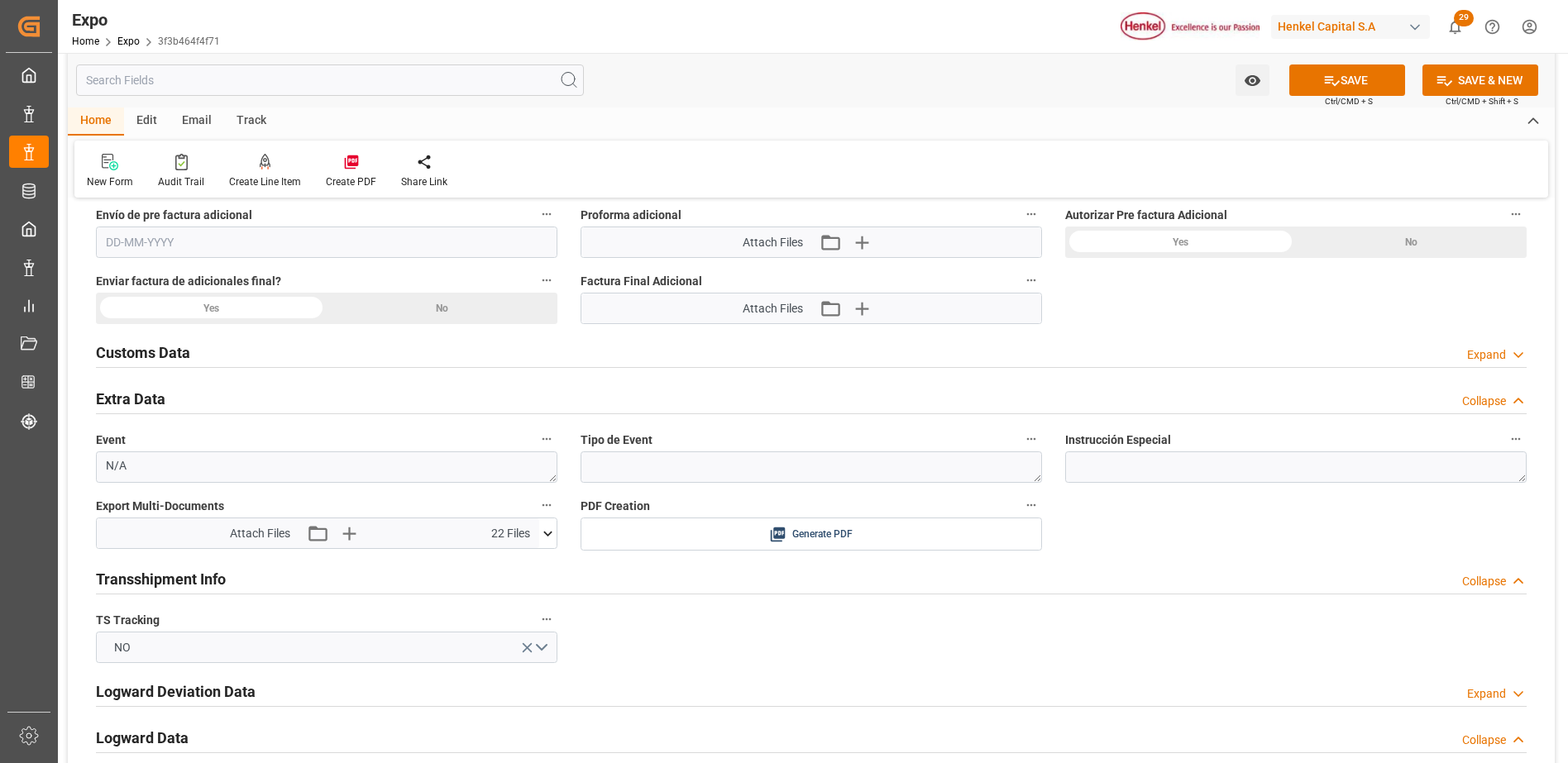
click at [548, 543] on button at bounding box center [548, 533] width 17 height 30
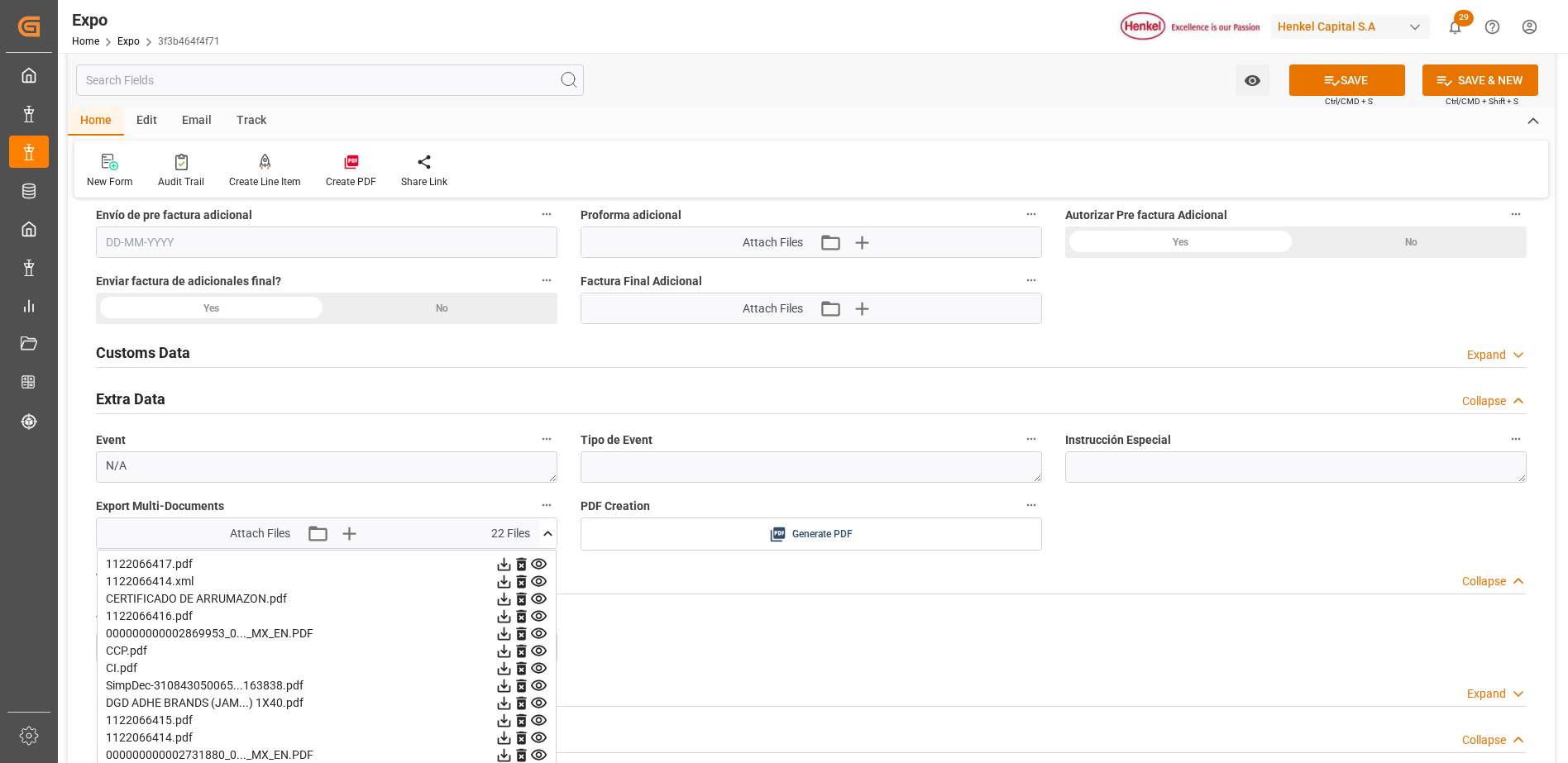
scroll to position [3473, 0]
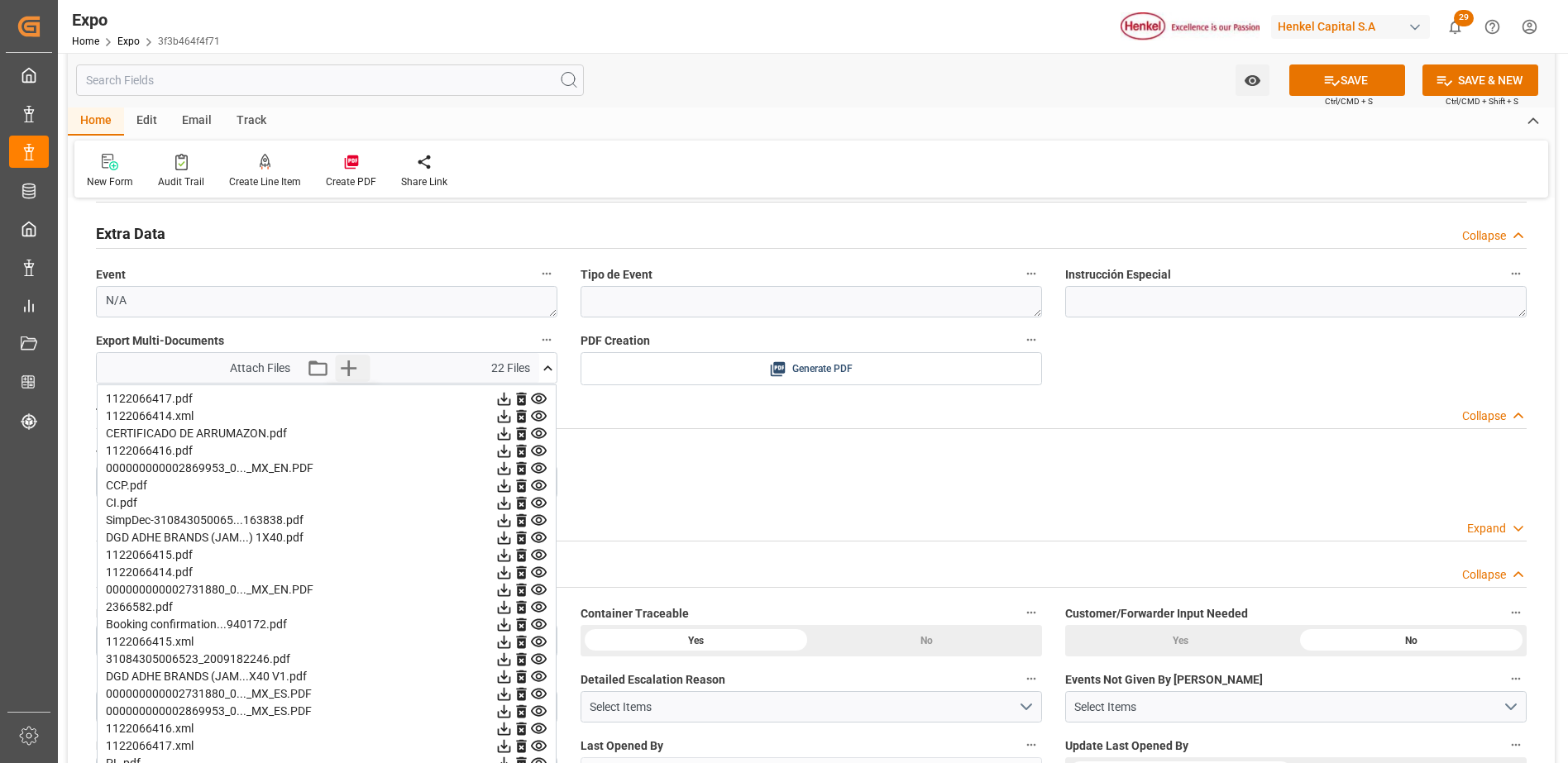
click at [343, 372] on icon "button" at bounding box center [348, 367] width 27 height 27
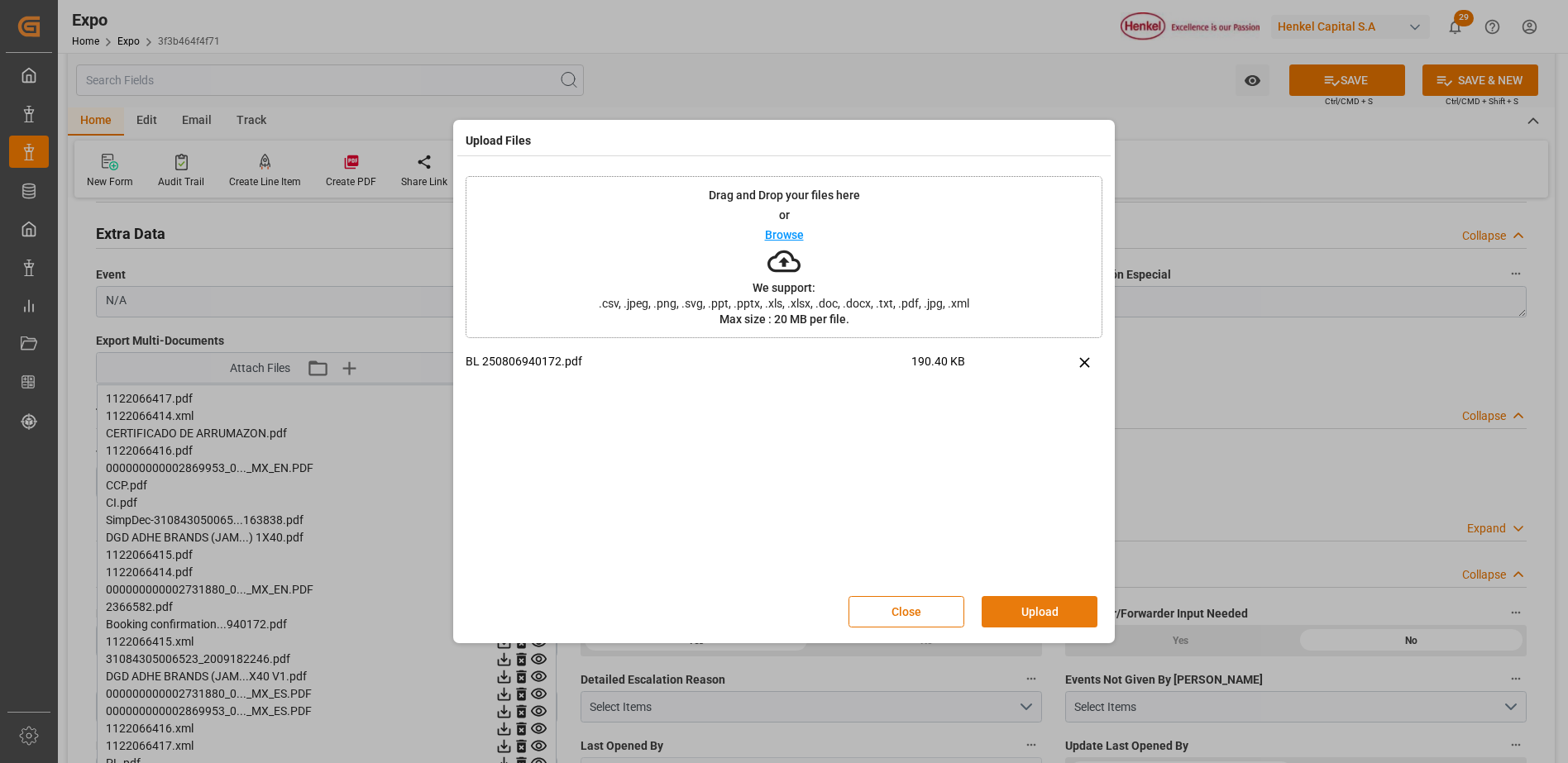
click at [1034, 620] on button "Upload" at bounding box center [1039, 612] width 116 height 32
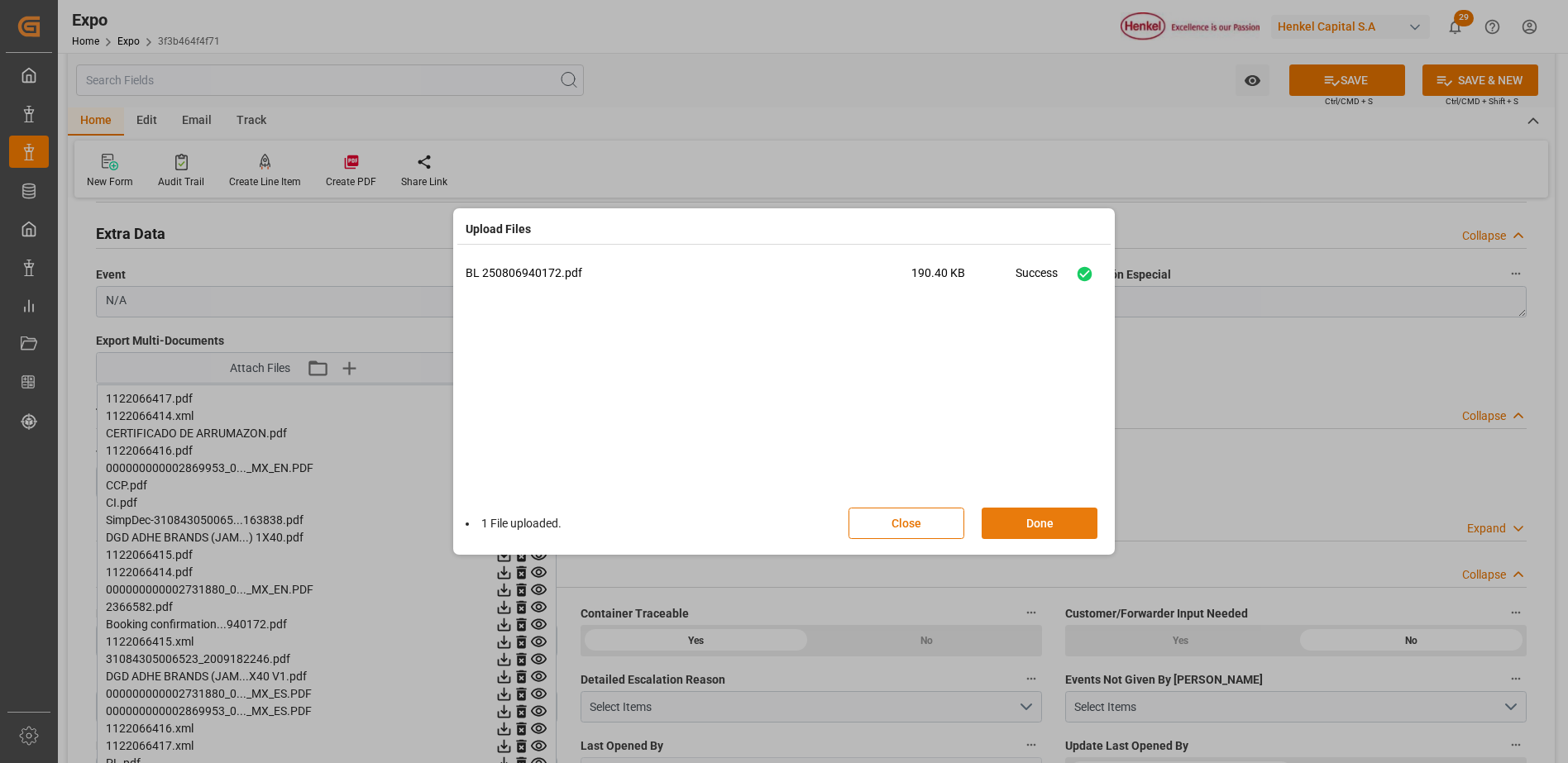
click at [1038, 525] on button "Done" at bounding box center [1039, 524] width 116 height 32
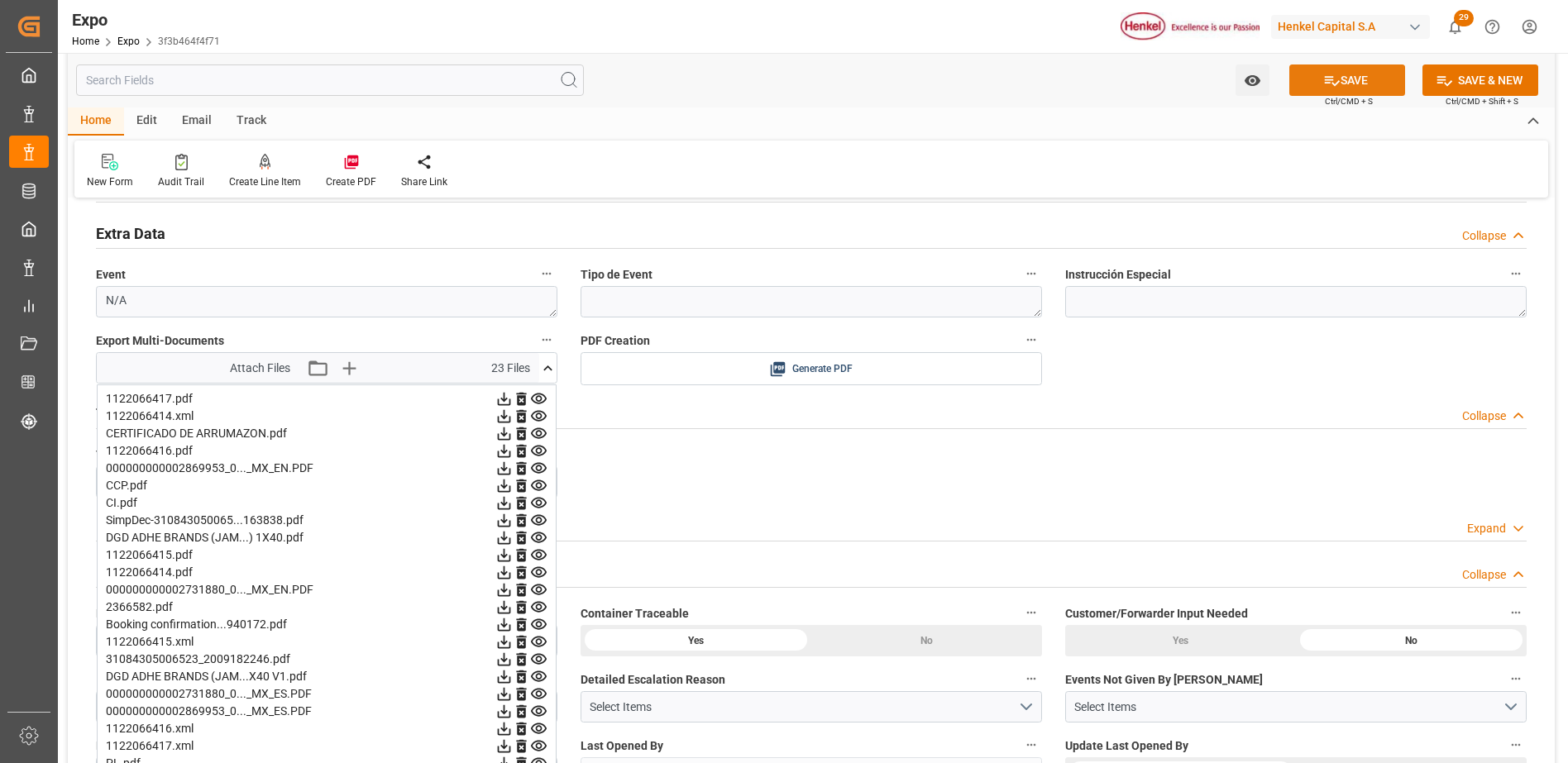
click at [1341, 81] on button "SAVE" at bounding box center [1347, 80] width 116 height 32
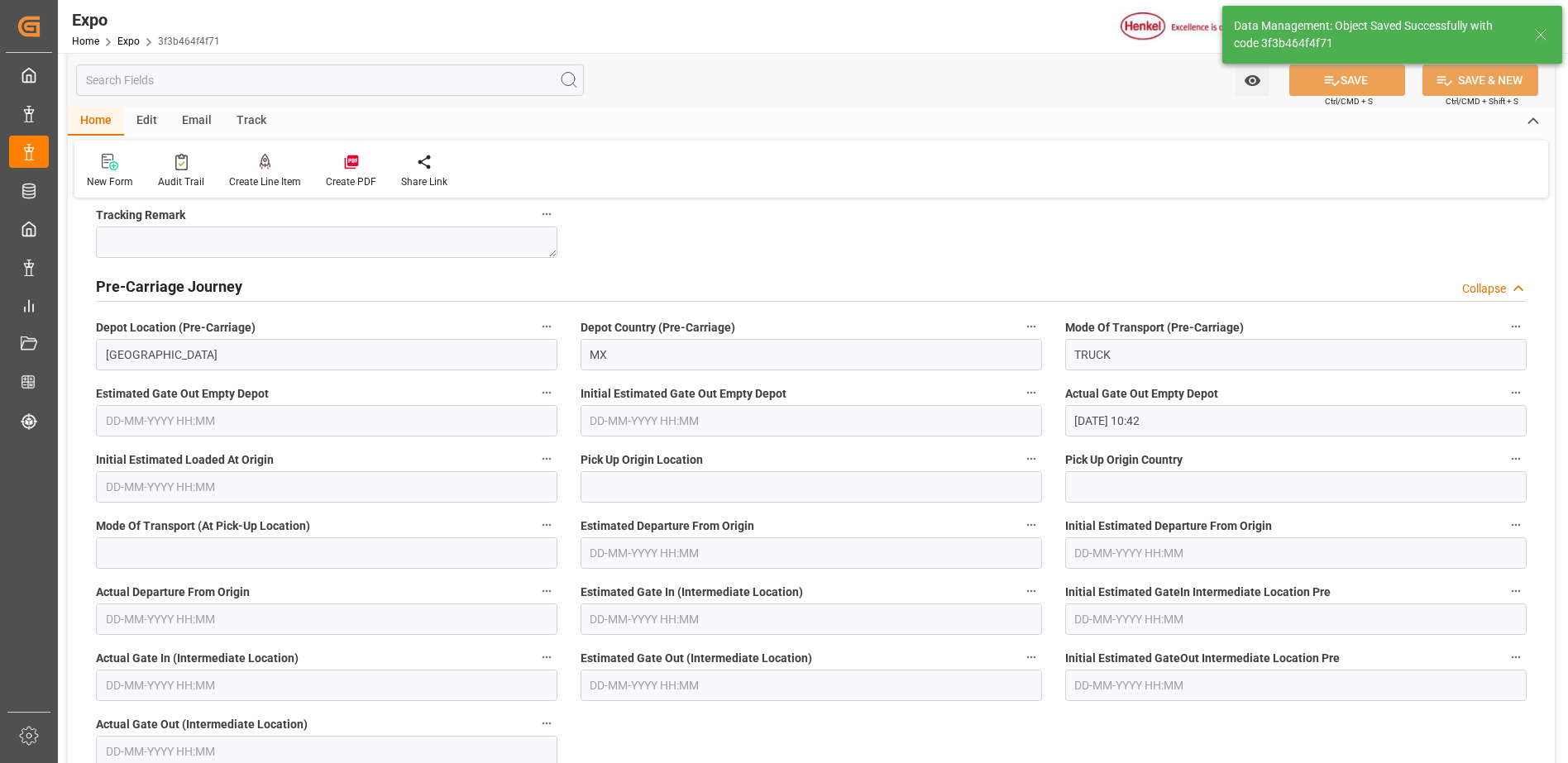
type textarea "[PERSON_NAME]"
type input "[DATE] 17:29"
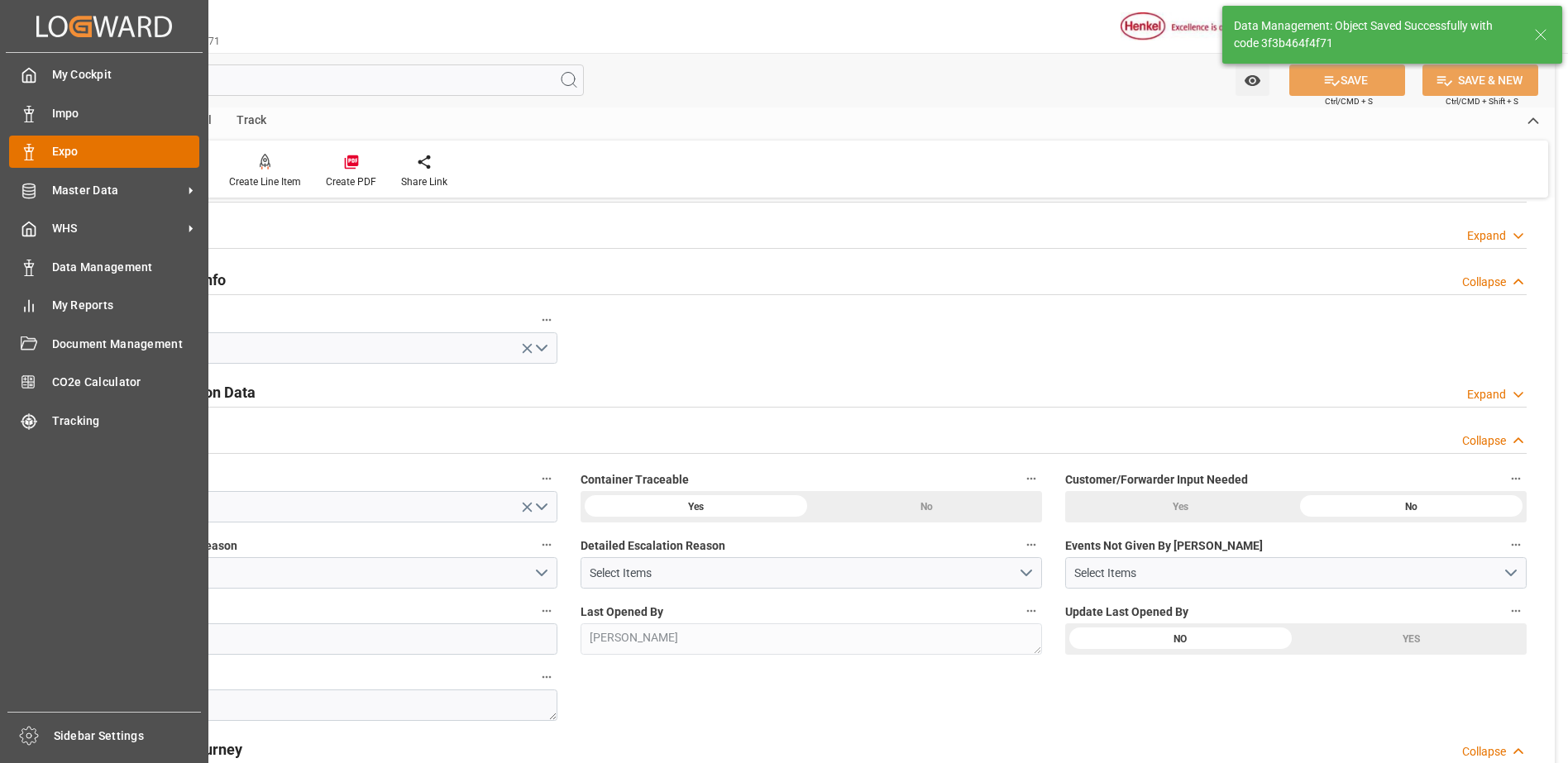
click at [42, 162] on div "Expo Expo" at bounding box center [105, 152] width 191 height 33
